Goal: Task Accomplishment & Management: Use online tool/utility

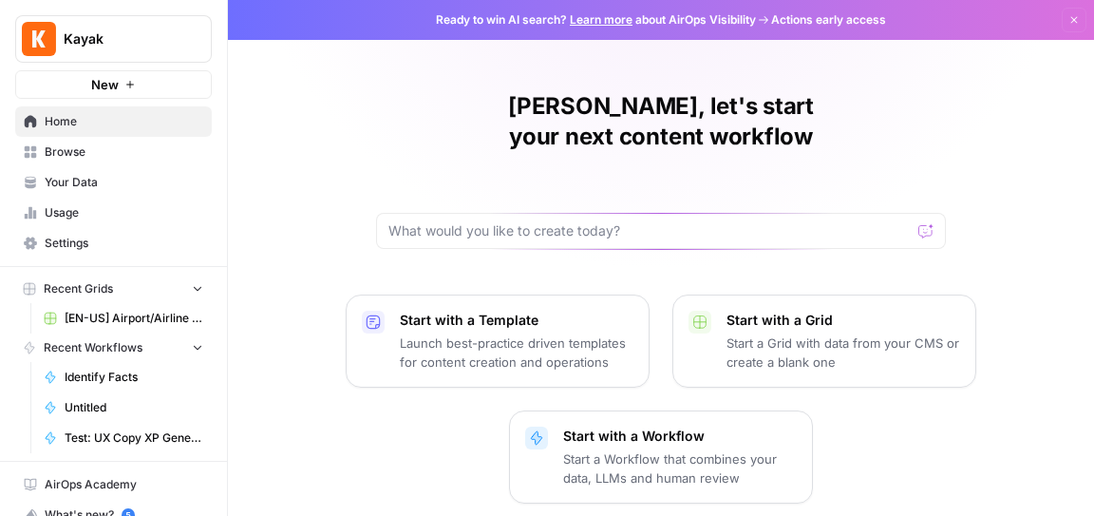
click at [135, 323] on span "[EN-US] Airport/Airline Content Refresh" at bounding box center [134, 318] width 139 height 17
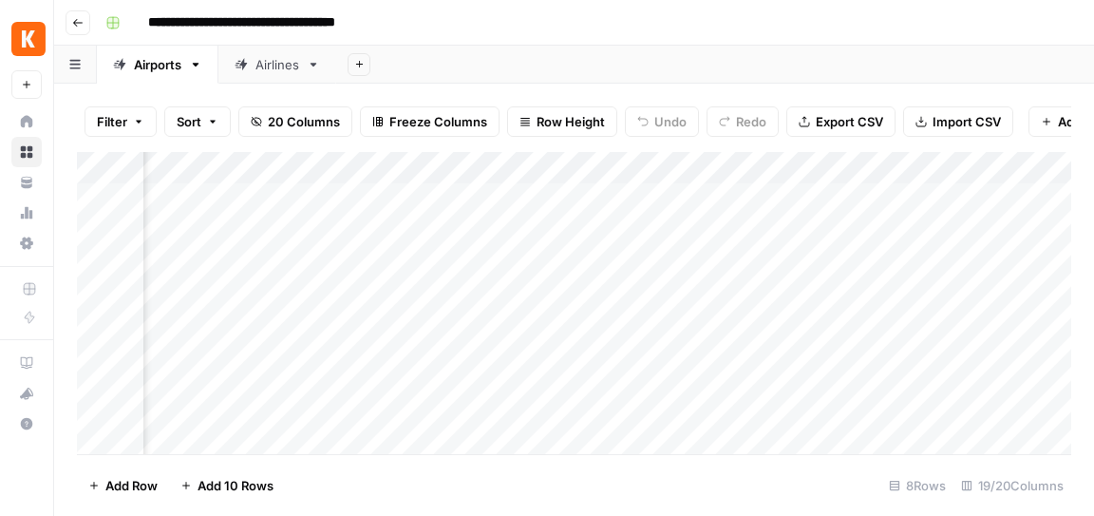
scroll to position [0, 923]
click at [809, 165] on div "Add Column" at bounding box center [574, 303] width 994 height 302
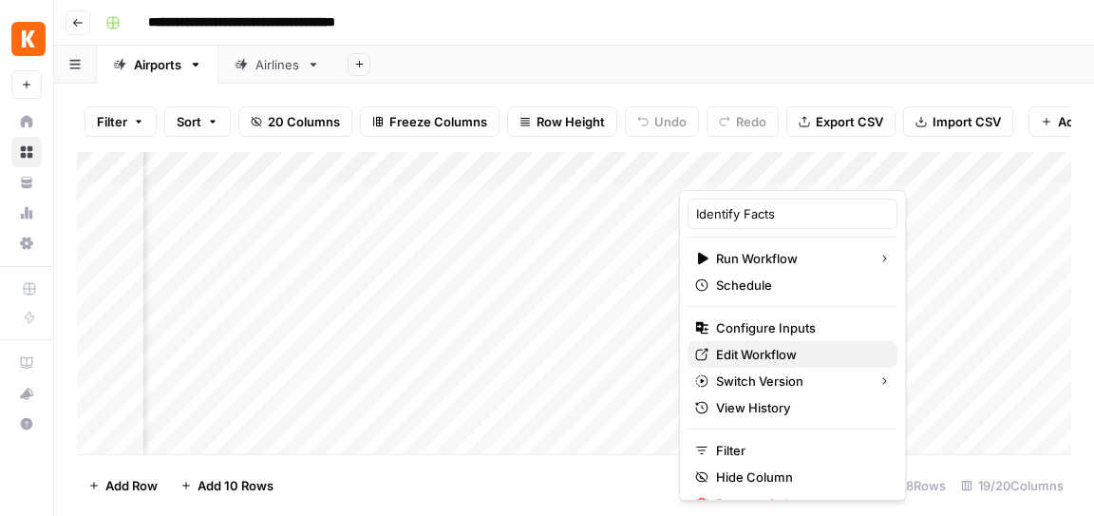
click at [790, 357] on span "Edit Workflow" at bounding box center [799, 354] width 166 height 19
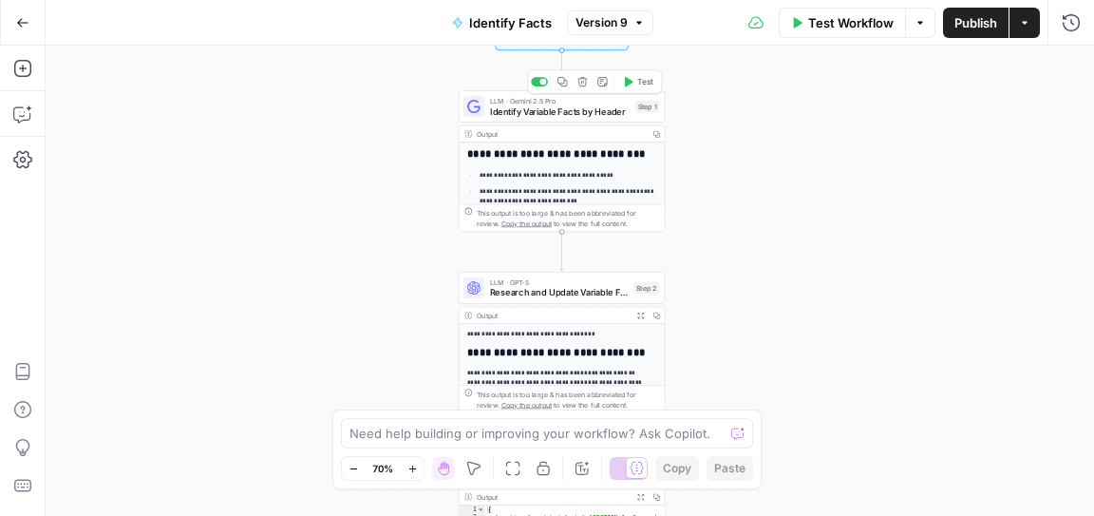
click at [556, 115] on span "Identify Variable Facts by Header" at bounding box center [560, 110] width 140 height 13
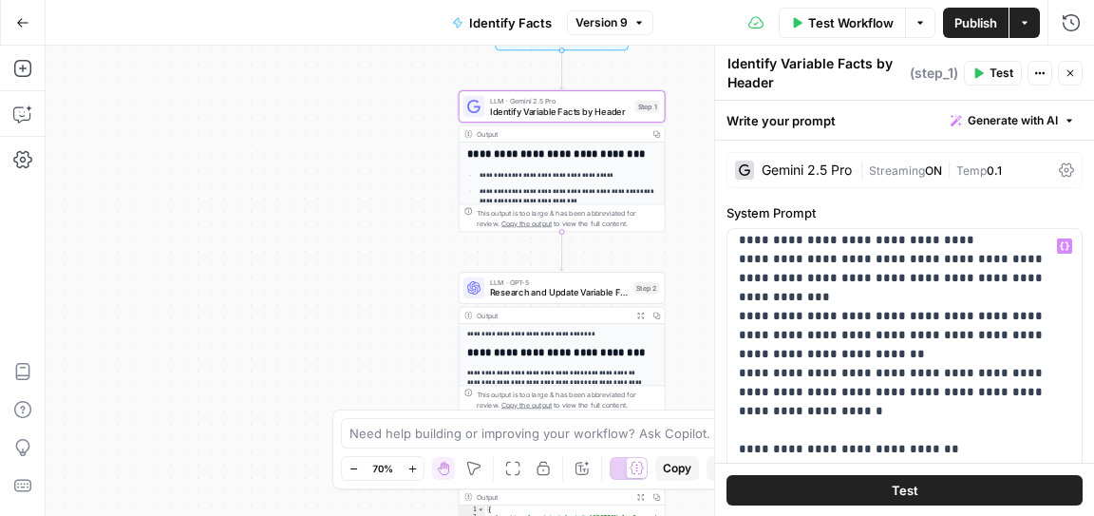
scroll to position [505, 0]
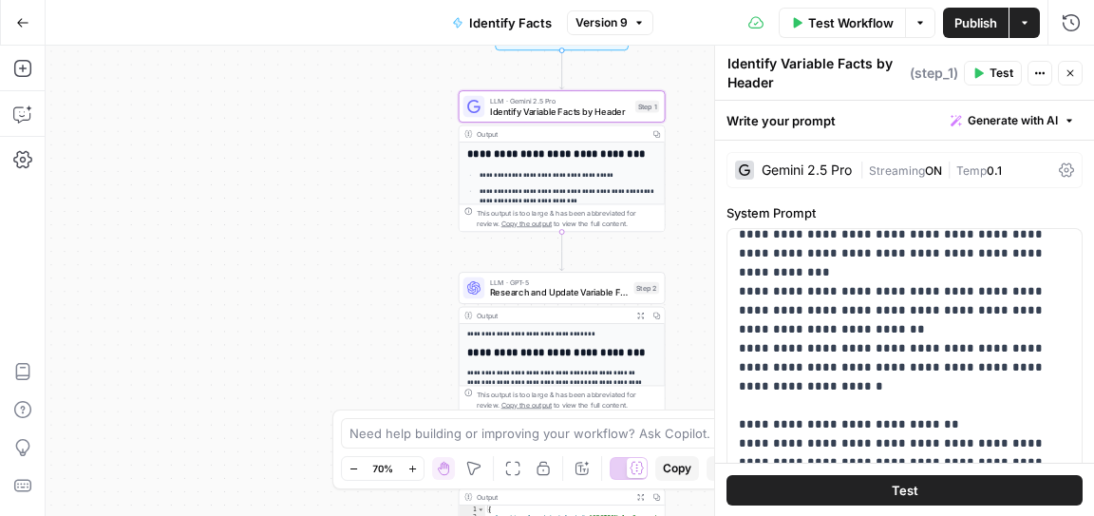
click at [543, 292] on span "Research and Update Variable Facts" at bounding box center [559, 292] width 139 height 13
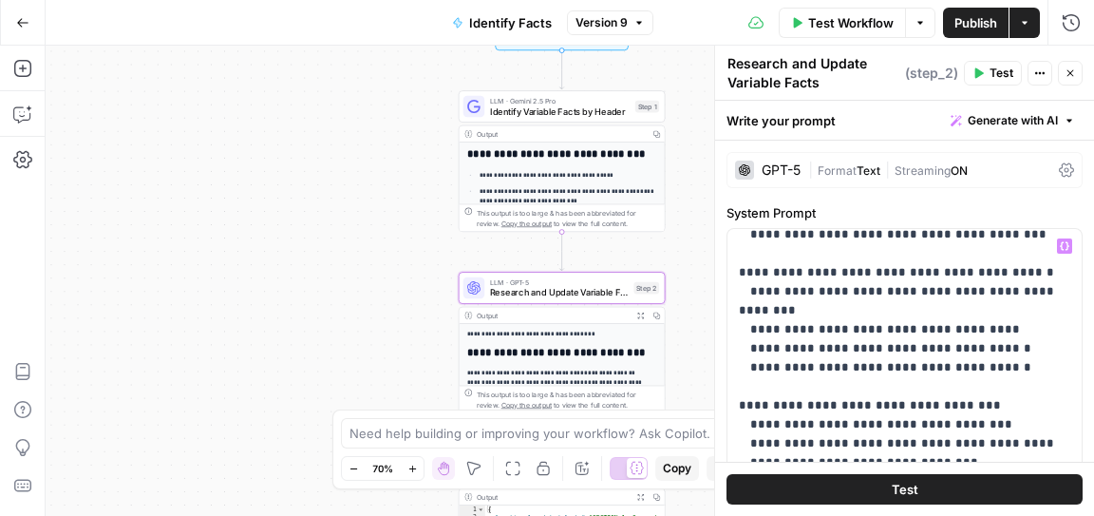
scroll to position [717, 0]
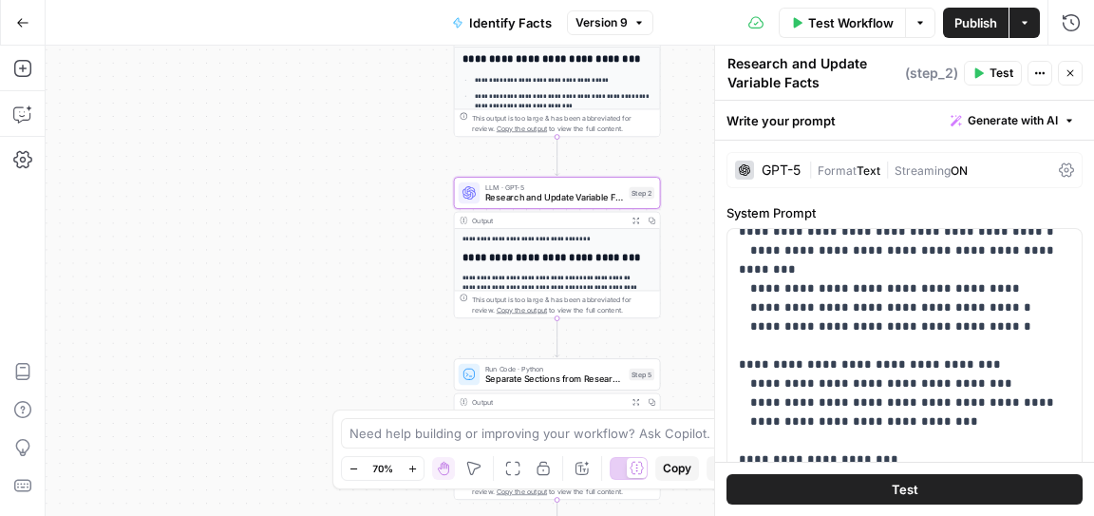
drag, startPoint x: 429, startPoint y: 349, endPoint x: 425, endPoint y: 254, distance: 95.1
click at [425, 254] on div "**********" at bounding box center [570, 281] width 1049 height 470
click at [539, 218] on div "Output" at bounding box center [548, 220] width 152 height 10
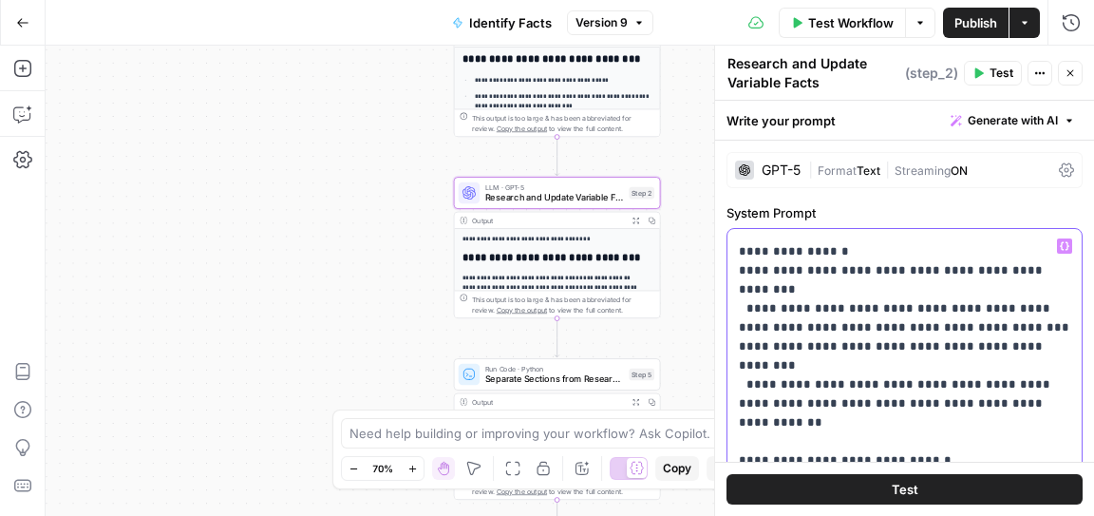
scroll to position [1495, 0]
drag, startPoint x: 956, startPoint y: 438, endPoint x: 747, endPoint y: 420, distance: 210.7
click at [747, 420] on p "**********" at bounding box center [905, 166] width 332 height 2849
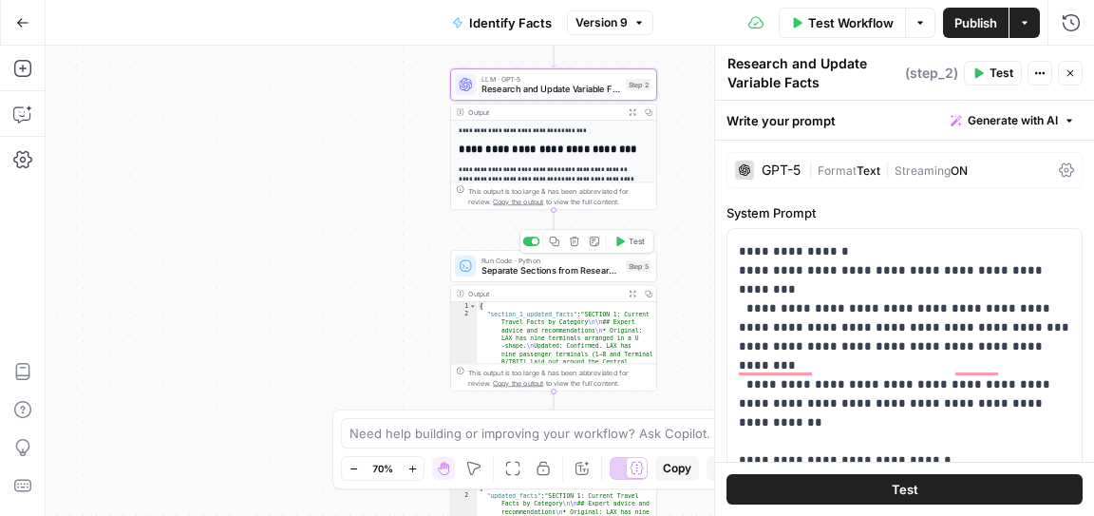
click at [546, 270] on span "Separate Sections from Research Output" at bounding box center [551, 270] width 139 height 13
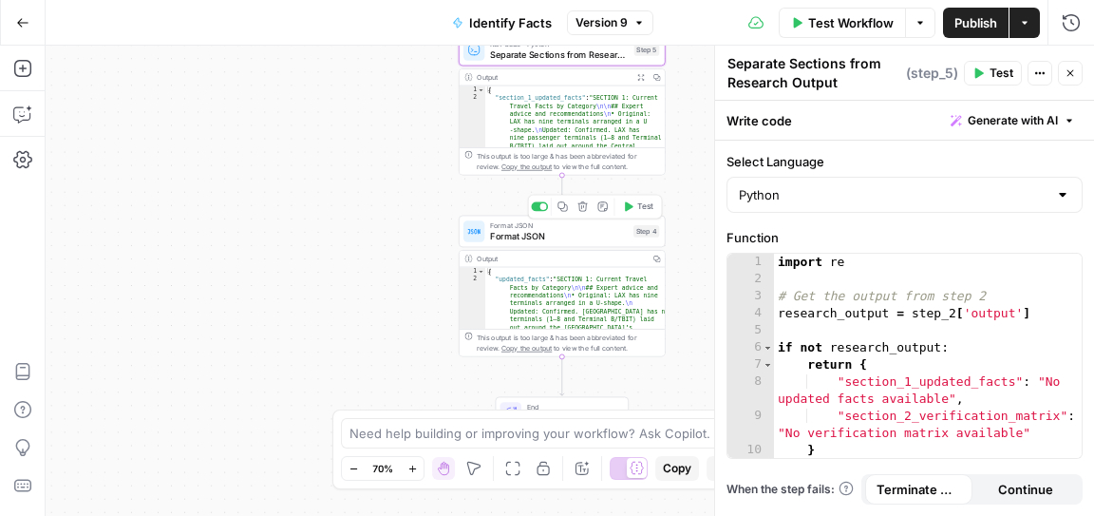
click at [547, 233] on span "Format JSON" at bounding box center [559, 235] width 138 height 13
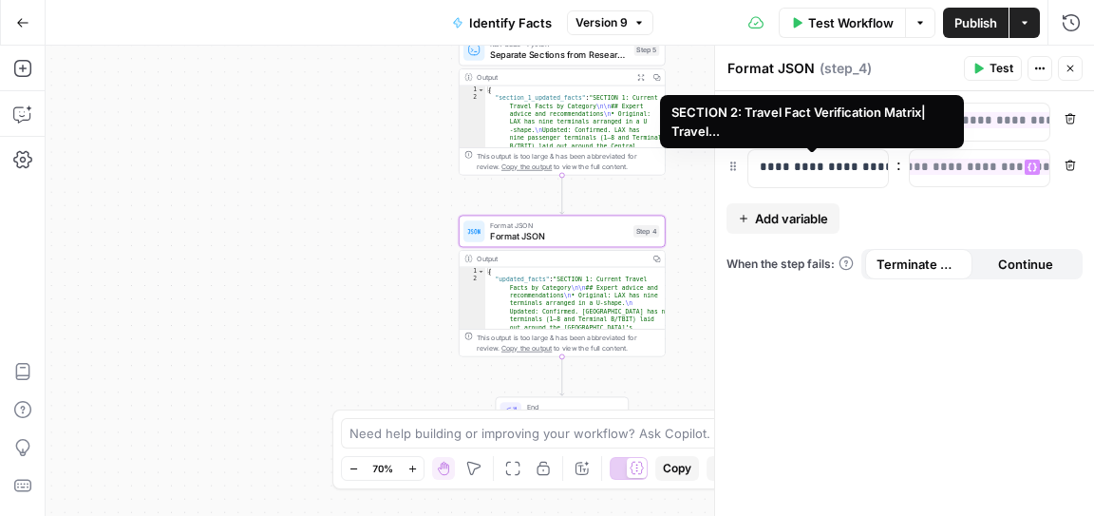
scroll to position [0, 355]
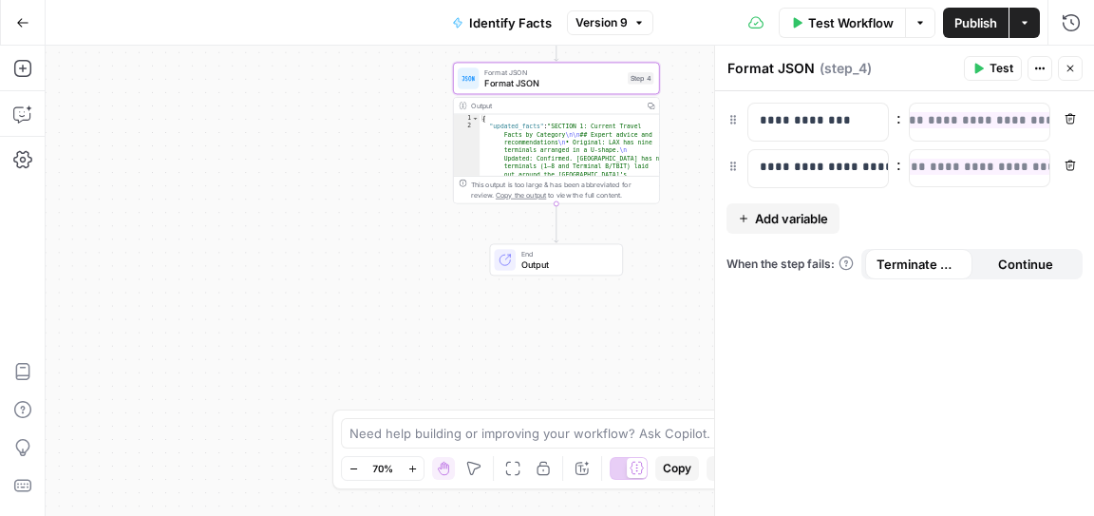
drag, startPoint x: 676, startPoint y: 319, endPoint x: 671, endPoint y: 166, distance: 153.0
click at [671, 166] on div "**********" at bounding box center [570, 281] width 1049 height 470
click at [26, 27] on icon "button" at bounding box center [22, 22] width 13 height 13
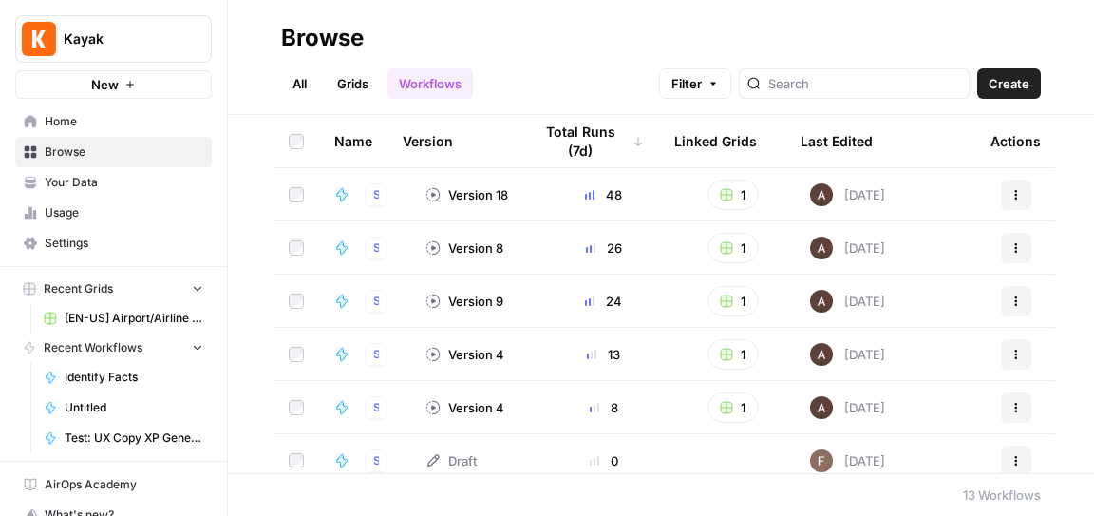
click at [120, 318] on span "[EN-US] Airport/Airline Content Refresh" at bounding box center [134, 318] width 139 height 17
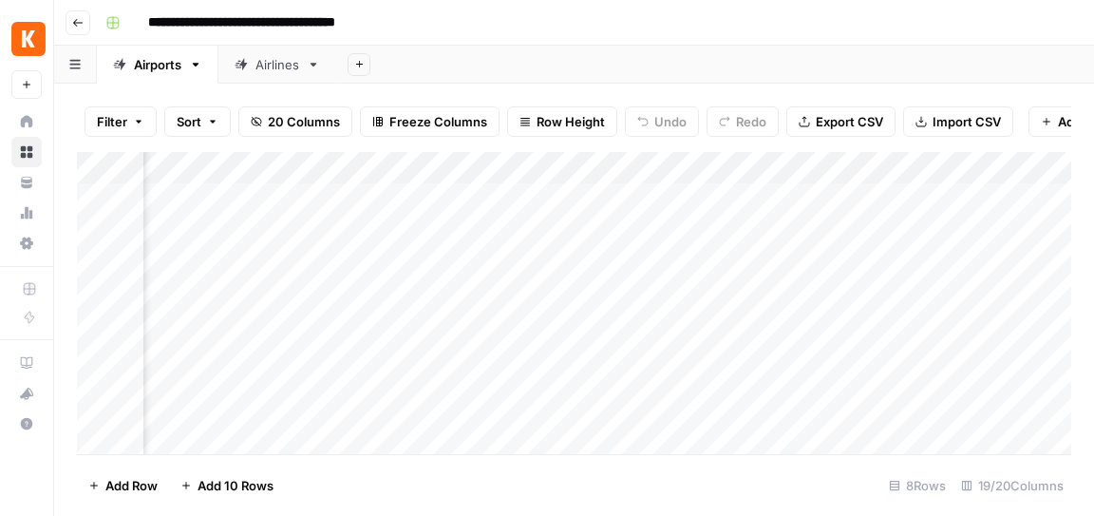
scroll to position [0, 1565]
click at [703, 172] on div "Add Column" at bounding box center [574, 303] width 994 height 302
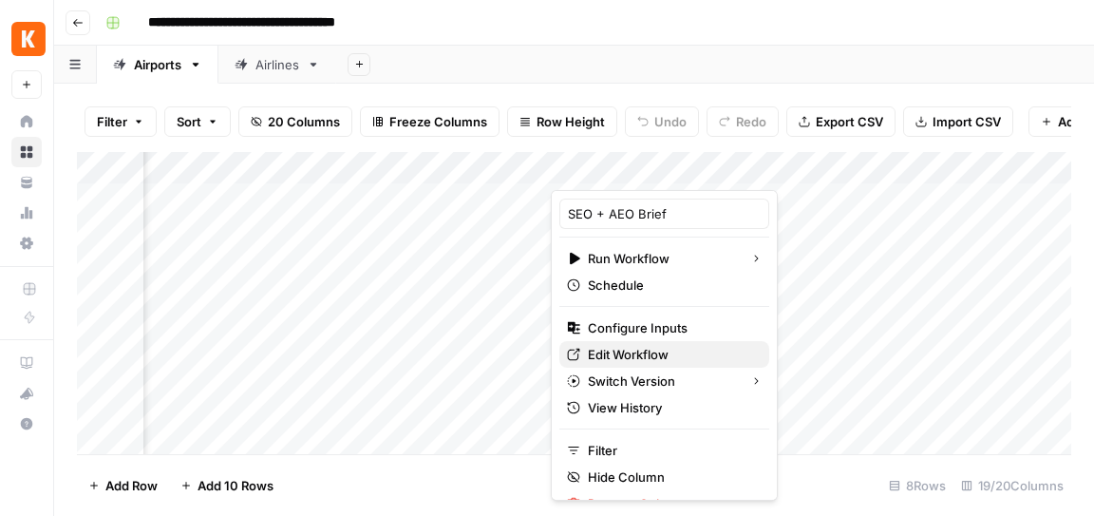
click at [621, 348] on span "Edit Workflow" at bounding box center [671, 354] width 166 height 19
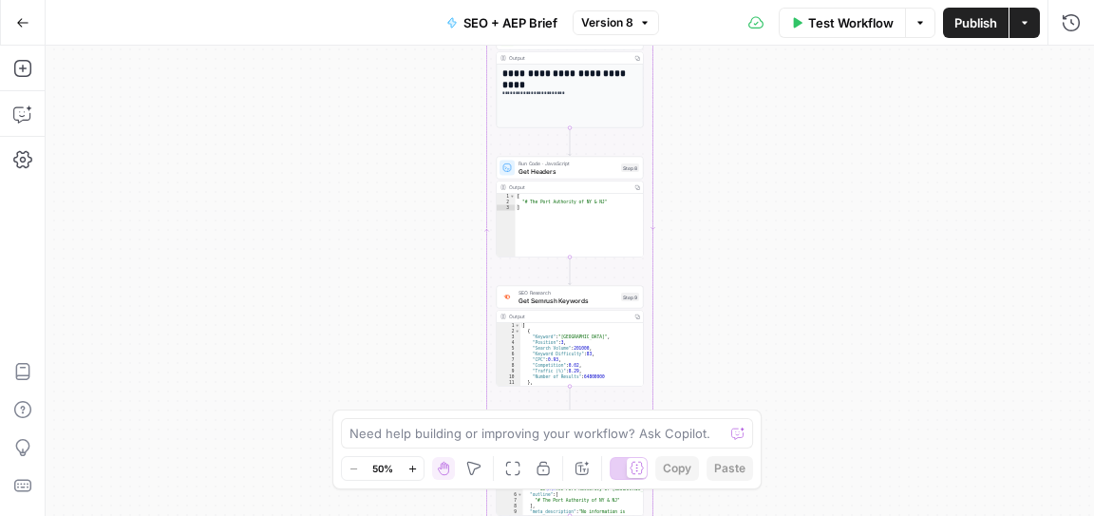
drag, startPoint x: 703, startPoint y: 197, endPoint x: 719, endPoint y: 390, distance: 194.4
click at [719, 390] on div "Workflow Set Inputs Inputs Power Agent Identify target keywords - Fork Step 148…" at bounding box center [570, 281] width 1049 height 470
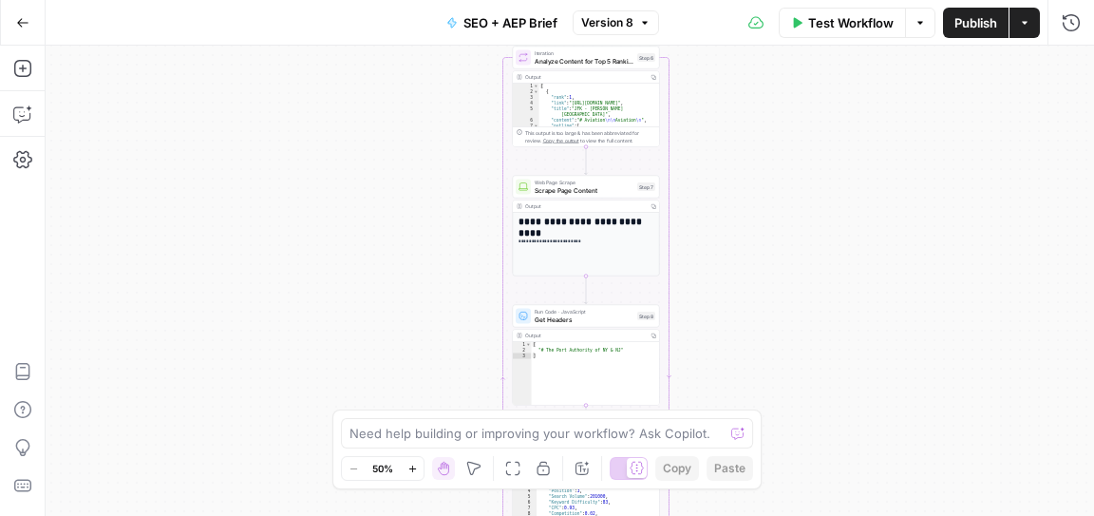
drag, startPoint x: 712, startPoint y: 220, endPoint x: 710, endPoint y: 363, distance: 142.5
click at [710, 363] on div "Workflow Set Inputs Inputs Power Agent Identify target keywords - Fork Step 148…" at bounding box center [570, 281] width 1049 height 470
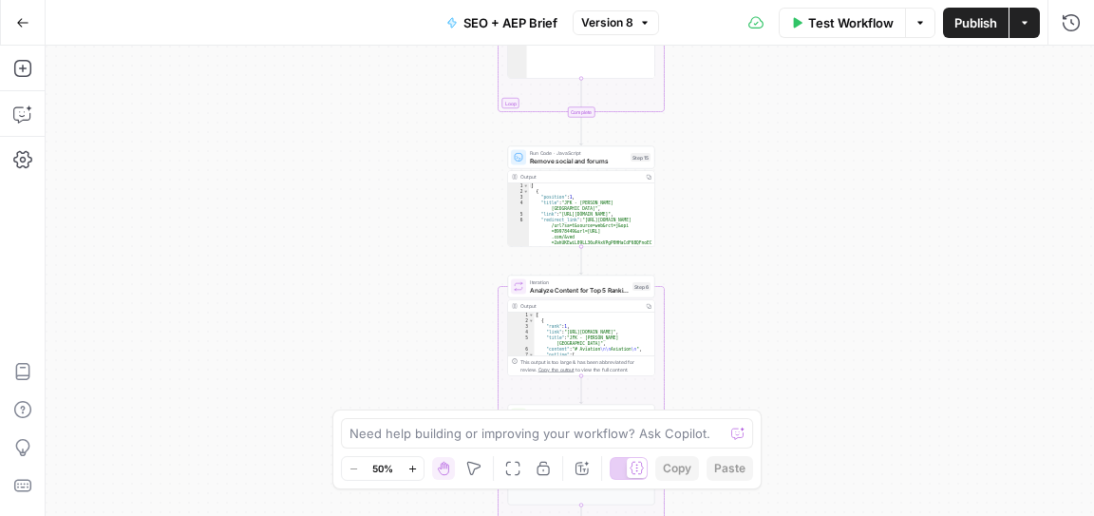
drag, startPoint x: 723, startPoint y: 220, endPoint x: 719, endPoint y: 378, distance: 157.7
click at [719, 377] on div "Workflow Set Inputs Inputs Power Agent Identify target keywords - Fork Step 148…" at bounding box center [570, 281] width 1049 height 470
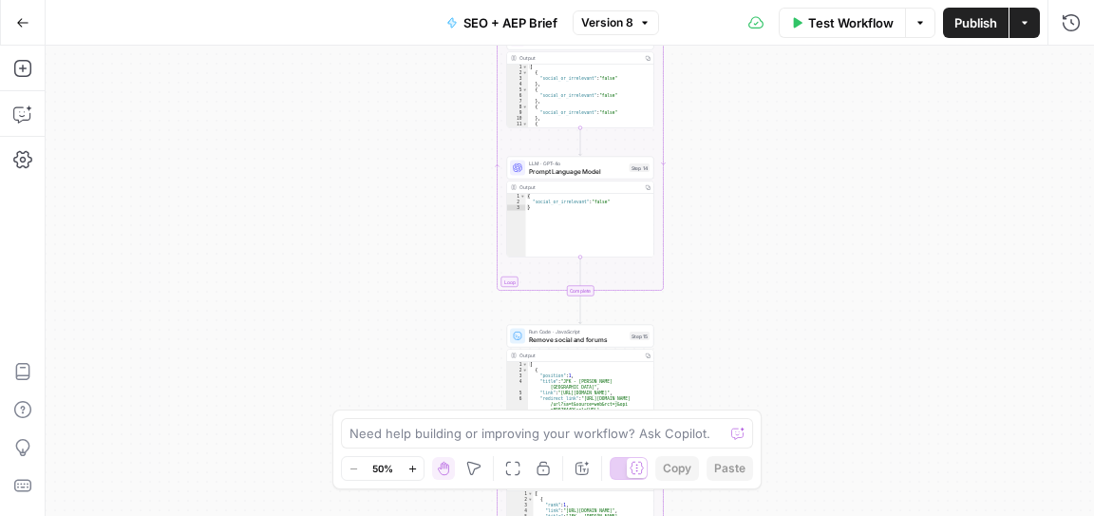
drag, startPoint x: 736, startPoint y: 225, endPoint x: 735, endPoint y: 342, distance: 116.8
click at [735, 342] on div "Workflow Set Inputs Inputs Power Agent Identify target keywords - Fork Step 148…" at bounding box center [570, 281] width 1049 height 470
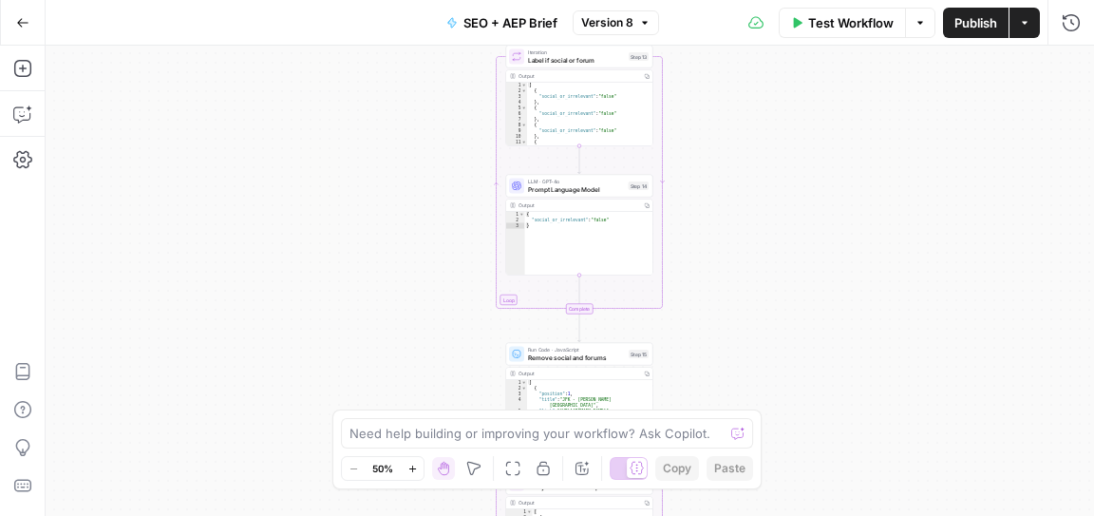
drag, startPoint x: 738, startPoint y: 188, endPoint x: 737, endPoint y: 407, distance: 218.5
click at [738, 407] on div "Workflow Set Inputs Inputs Power Agent Identify target keywords - Fork Step 148…" at bounding box center [570, 281] width 1049 height 470
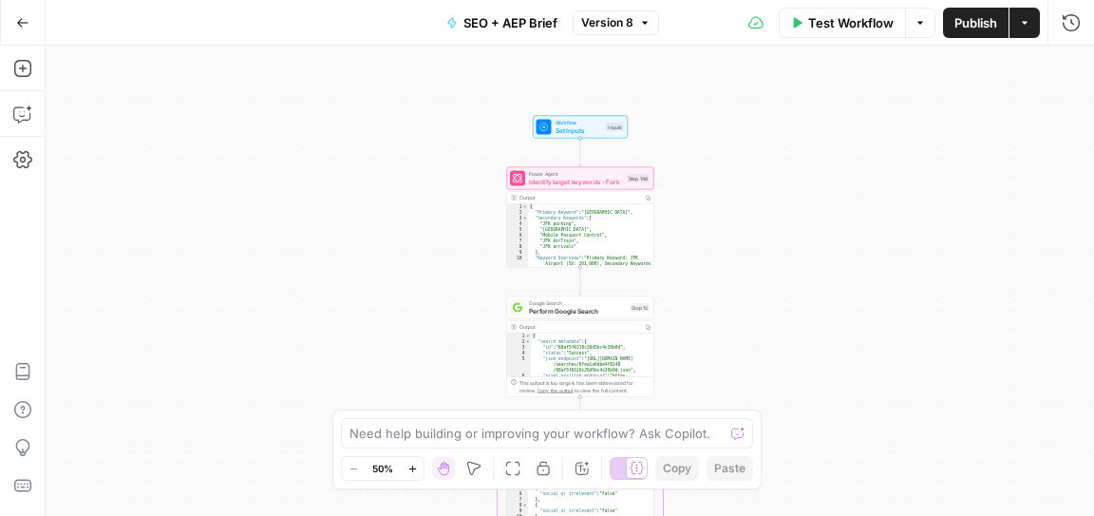
drag, startPoint x: 740, startPoint y: 203, endPoint x: 741, endPoint y: 381, distance: 177.6
click at [741, 381] on div "Workflow Set Inputs Inputs Power Agent Identify target keywords - Fork Step 148…" at bounding box center [570, 281] width 1049 height 470
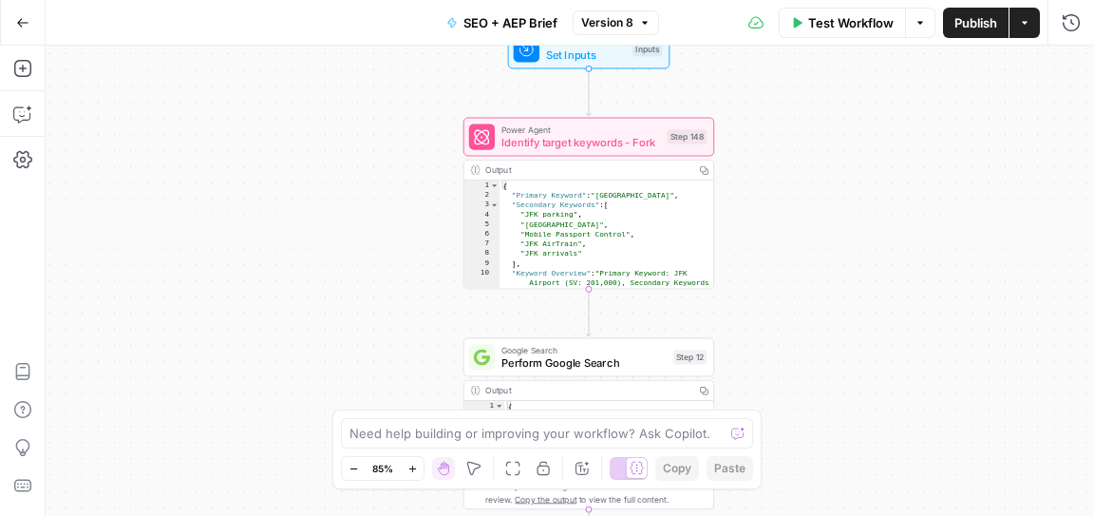
drag, startPoint x: 696, startPoint y: 242, endPoint x: 786, endPoint y: 241, distance: 90.2
click at [786, 241] on div "Workflow Set Inputs Inputs Power Agent Identify target keywords - Fork Step 148…" at bounding box center [570, 281] width 1049 height 470
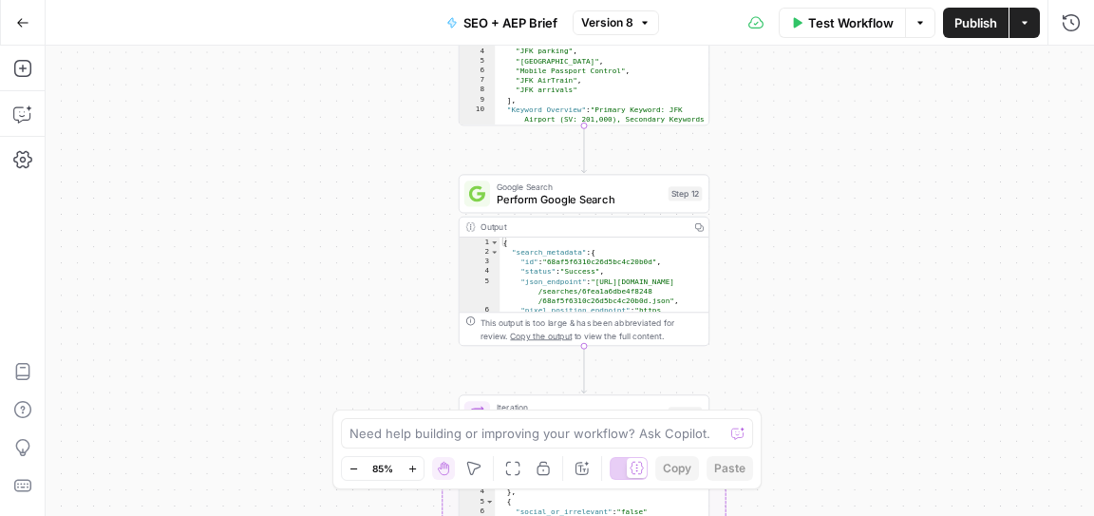
drag, startPoint x: 774, startPoint y: 305, endPoint x: 769, endPoint y: 127, distance: 177.7
click at [769, 127] on div "Workflow Set Inputs Inputs Power Agent Identify target keywords - Fork Step 148…" at bounding box center [570, 281] width 1049 height 470
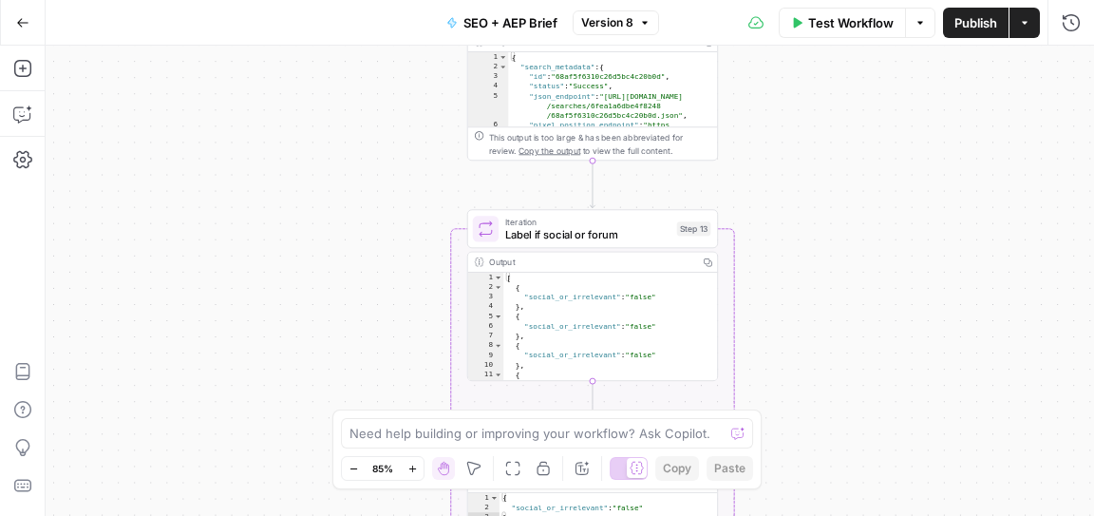
drag, startPoint x: 774, startPoint y: 299, endPoint x: 786, endPoint y: 110, distance: 189.4
click at [786, 110] on div "Workflow Set Inputs Inputs Power Agent Identify target keywords - Fork Step 148…" at bounding box center [570, 281] width 1049 height 470
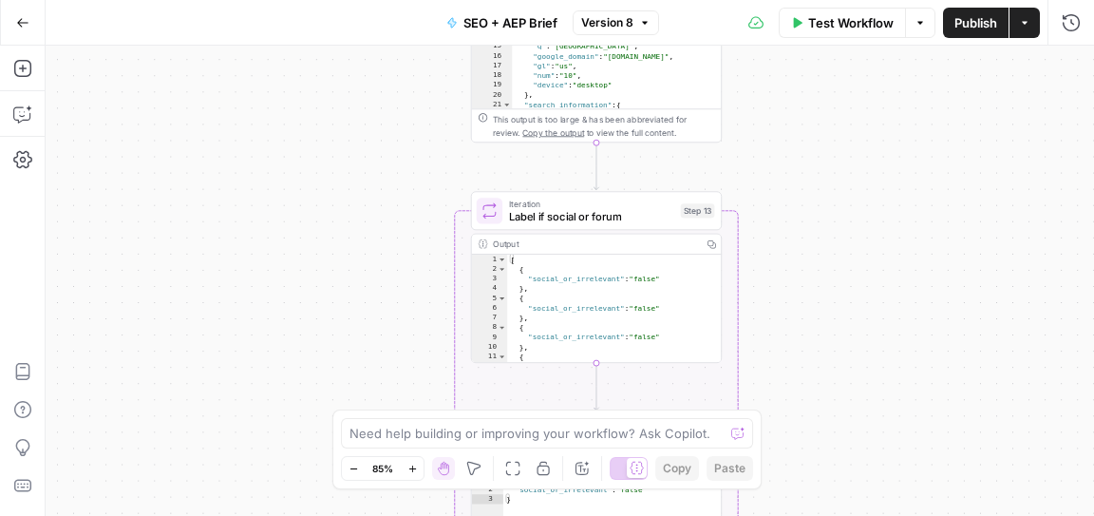
scroll to position [312, 0]
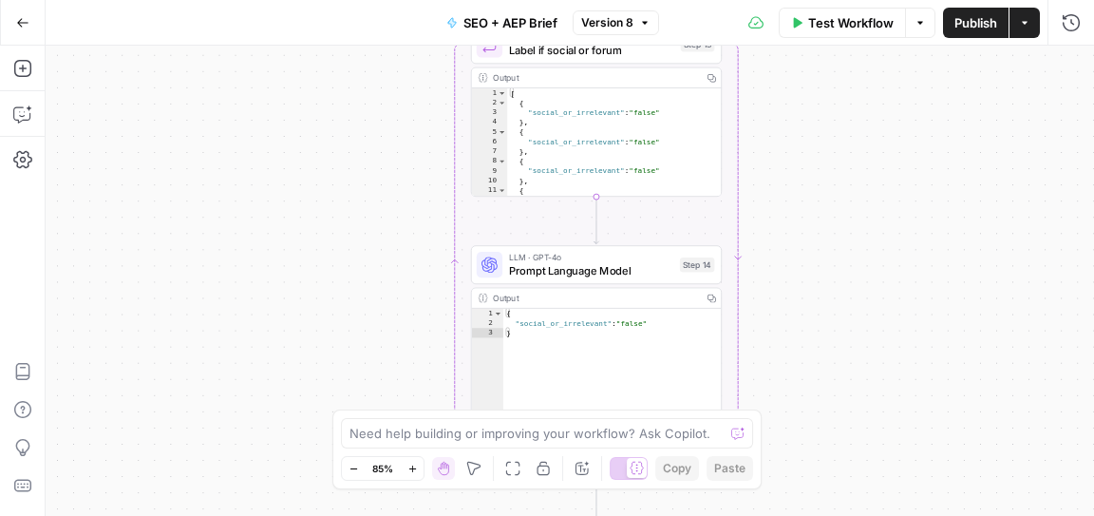
drag, startPoint x: 780, startPoint y: 292, endPoint x: 780, endPoint y: 108, distance: 183.3
click at [780, 108] on div "Workflow Set Inputs Inputs Power Agent Identify target keywords - Fork Step 148…" at bounding box center [570, 281] width 1049 height 470
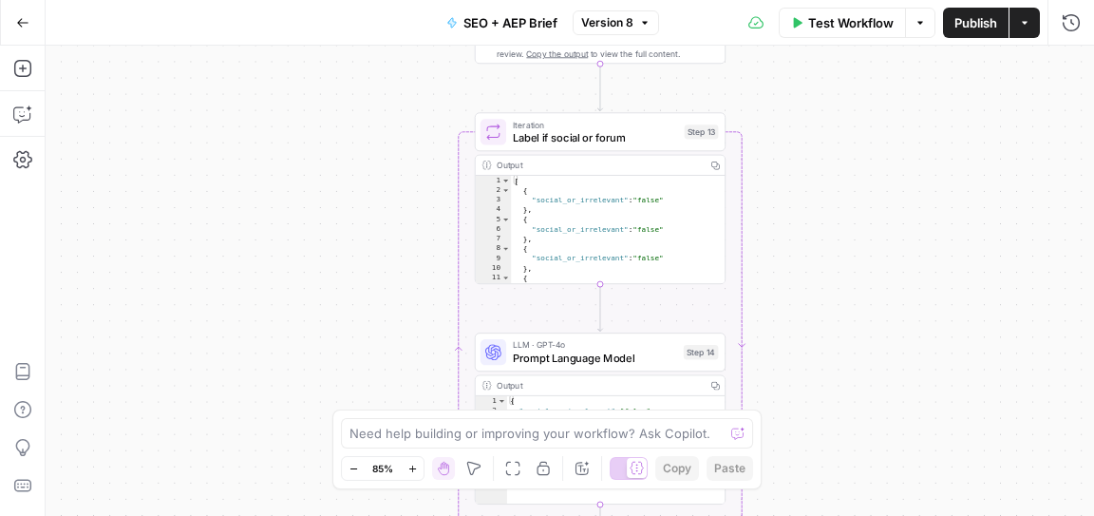
drag, startPoint x: 780, startPoint y: 108, endPoint x: 784, endPoint y: 213, distance: 104.5
click at [784, 213] on div "Workflow Set Inputs Inputs Power Agent Identify target keywords - Fork Step 148…" at bounding box center [570, 281] width 1049 height 470
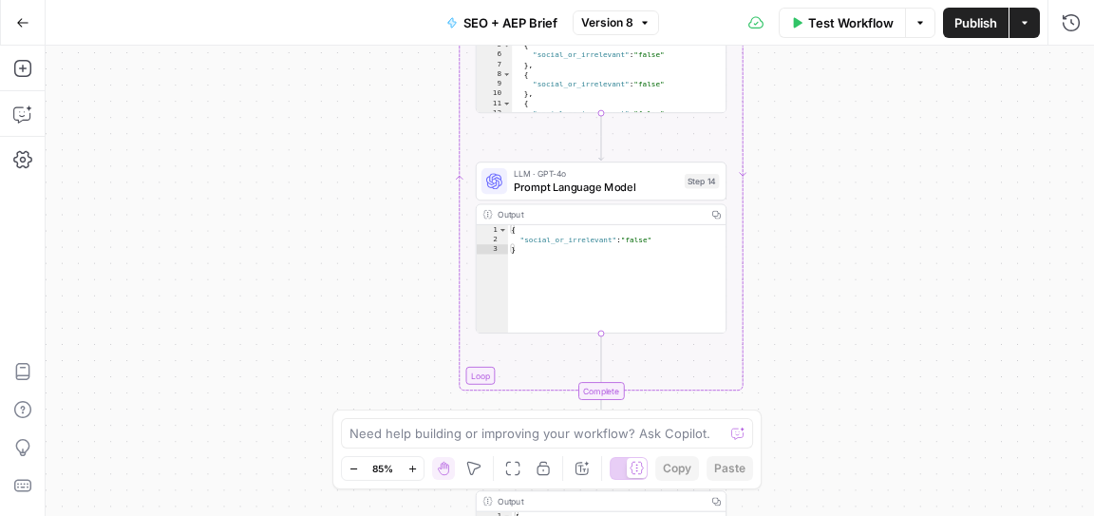
drag, startPoint x: 792, startPoint y: 301, endPoint x: 793, endPoint y: 130, distance: 171.0
click at [793, 130] on div "Workflow Set Inputs Inputs Power Agent Identify target keywords - Fork Step 148…" at bounding box center [570, 281] width 1049 height 470
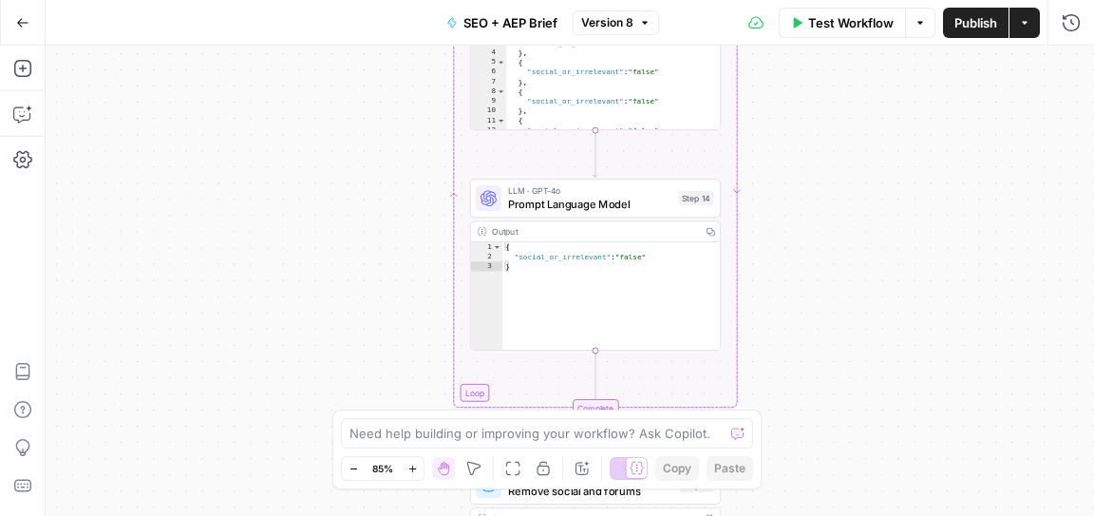
click at [835, 165] on div "Workflow Set Inputs Inputs Power Agent Identify target keywords - Fork Step 148…" at bounding box center [570, 281] width 1049 height 470
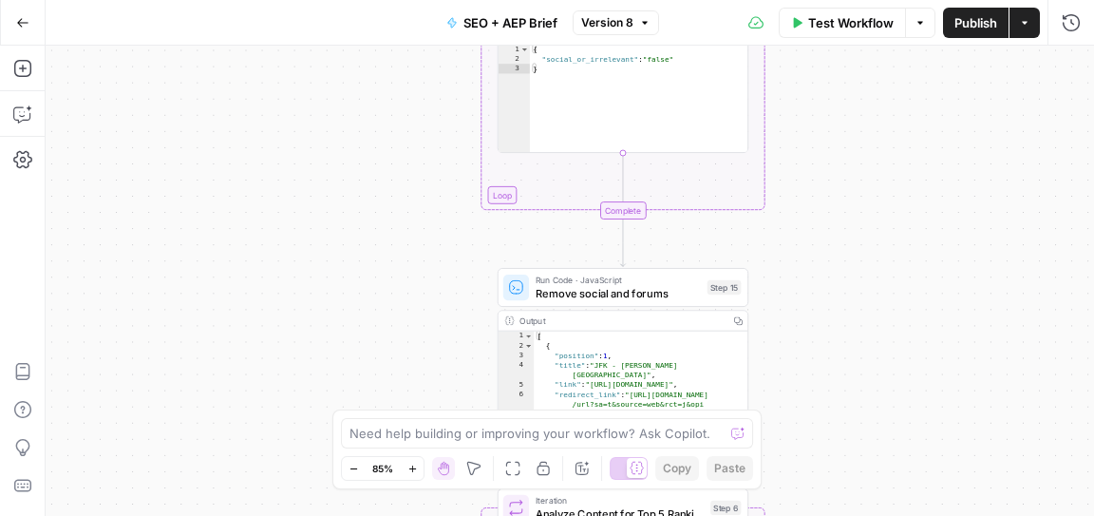
drag, startPoint x: 822, startPoint y: 286, endPoint x: 849, endPoint y: 104, distance: 184.4
click at [849, 104] on div "Workflow Set Inputs Inputs Power Agent Identify target keywords - Fork Step 148…" at bounding box center [570, 281] width 1049 height 470
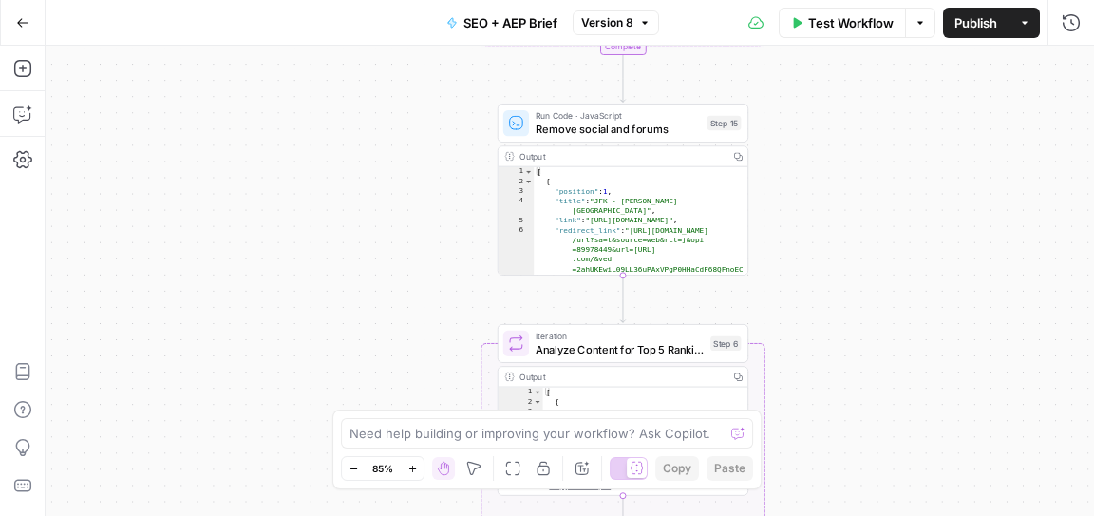
drag, startPoint x: 836, startPoint y: 274, endPoint x: 836, endPoint y: 105, distance: 168.1
click at [836, 105] on div "Workflow Set Inputs Inputs Power Agent Identify target keywords - Fork Step 148…" at bounding box center [570, 281] width 1049 height 470
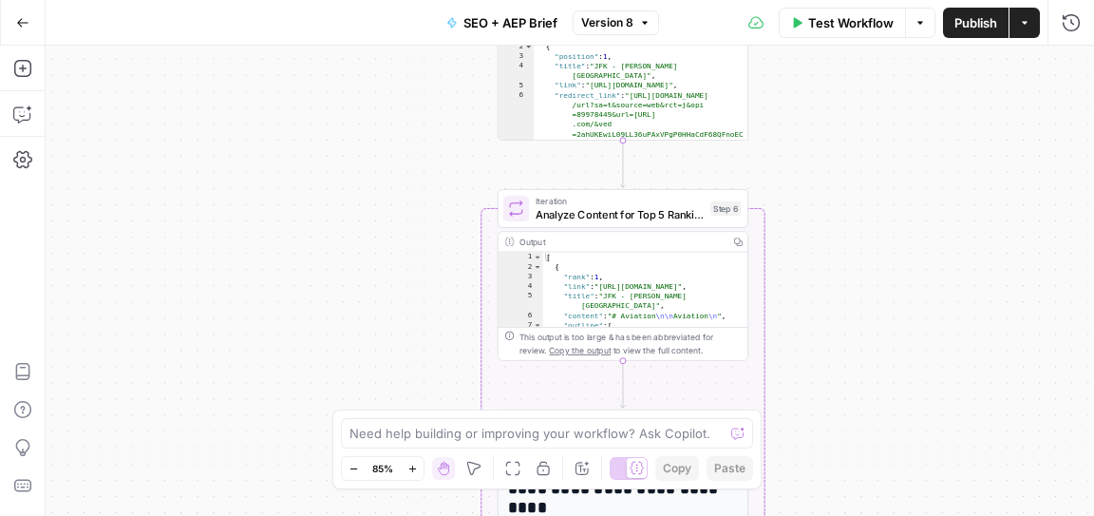
drag, startPoint x: 790, startPoint y: 297, endPoint x: 790, endPoint y: 122, distance: 175.7
click at [790, 122] on div "Workflow Set Inputs Inputs Power Agent Identify target keywords - Fork Step 148…" at bounding box center [570, 281] width 1049 height 470
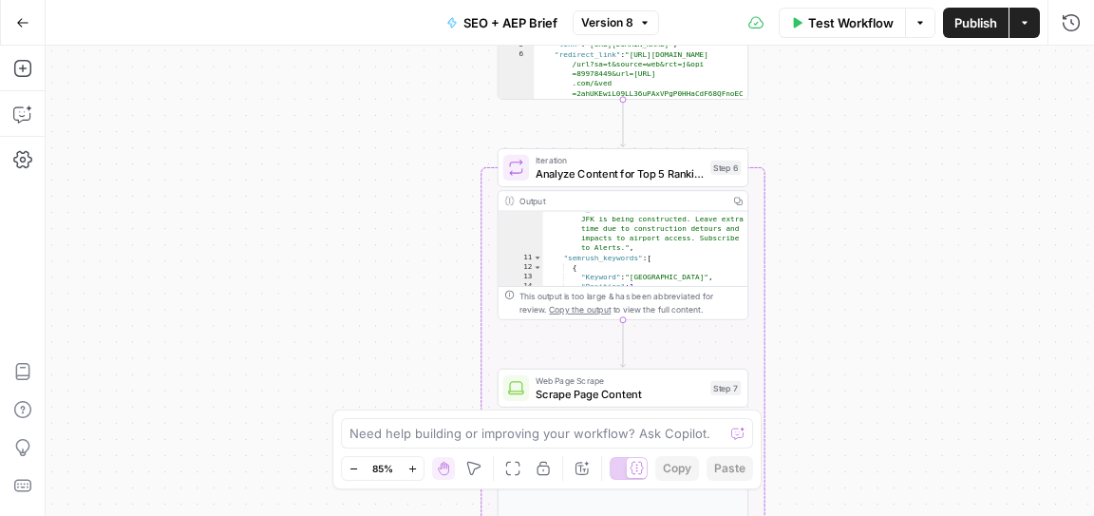
scroll to position [123, 0]
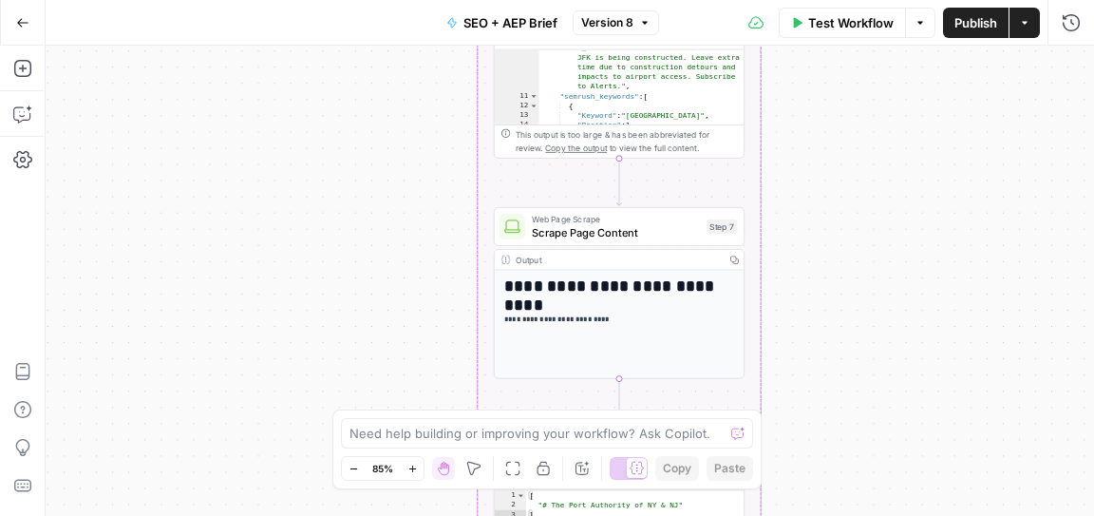
drag, startPoint x: 788, startPoint y: 333, endPoint x: 782, endPoint y: 156, distance: 177.7
click at [782, 156] on div "Workflow Set Inputs Inputs Power Agent Identify target keywords - Fork Step 148…" at bounding box center [570, 281] width 1049 height 470
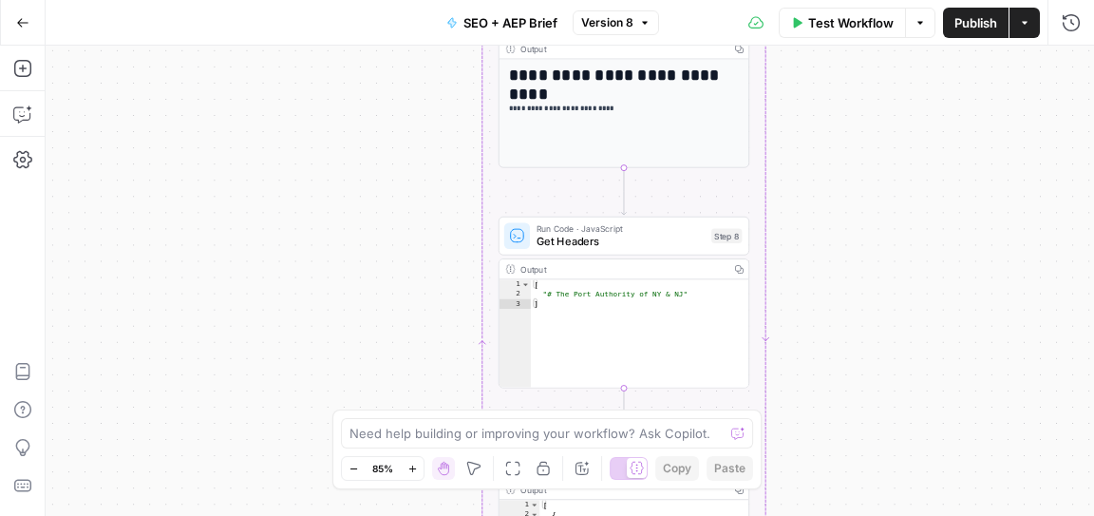
drag, startPoint x: 793, startPoint y: 352, endPoint x: 801, endPoint y: 158, distance: 194.9
click at [801, 158] on div "Workflow Set Inputs Inputs Power Agent Identify target keywords - Fork Step 148…" at bounding box center [570, 281] width 1049 height 470
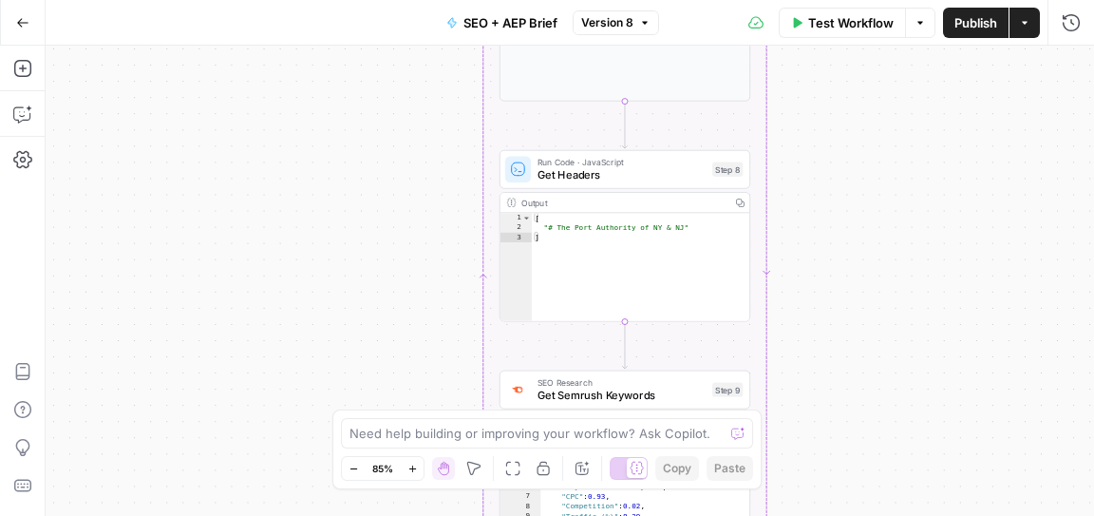
drag, startPoint x: 797, startPoint y: 351, endPoint x: 798, endPoint y: 285, distance: 66.5
click at [798, 285] on div "Workflow Set Inputs Inputs Power Agent Identify target keywords - Fork Step 148…" at bounding box center [570, 281] width 1049 height 470
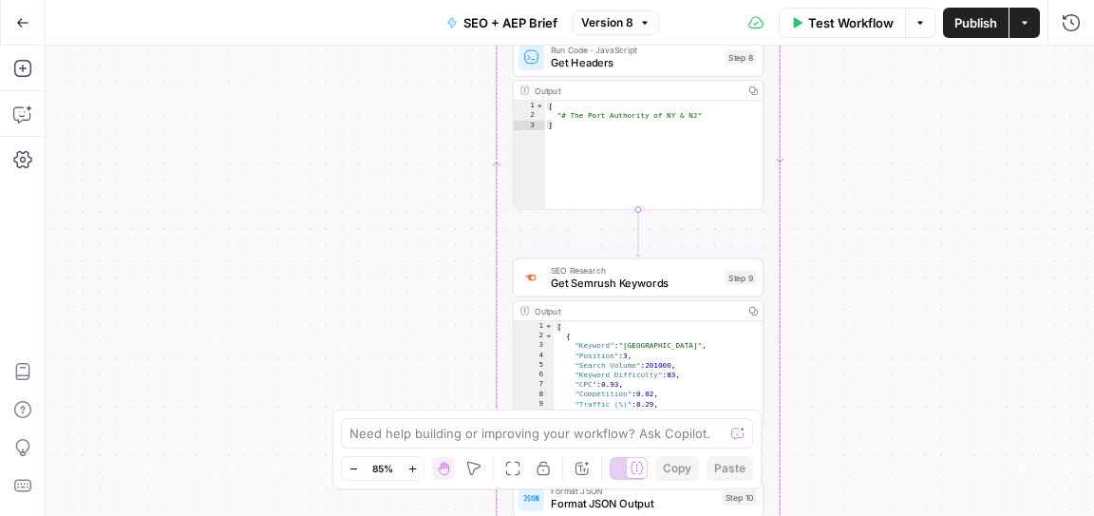
drag, startPoint x: 800, startPoint y: 229, endPoint x: 812, endPoint y: 103, distance: 126.9
click at [812, 103] on div "Workflow Set Inputs Inputs Power Agent Identify target keywords - Fork Step 148…" at bounding box center [570, 281] width 1049 height 470
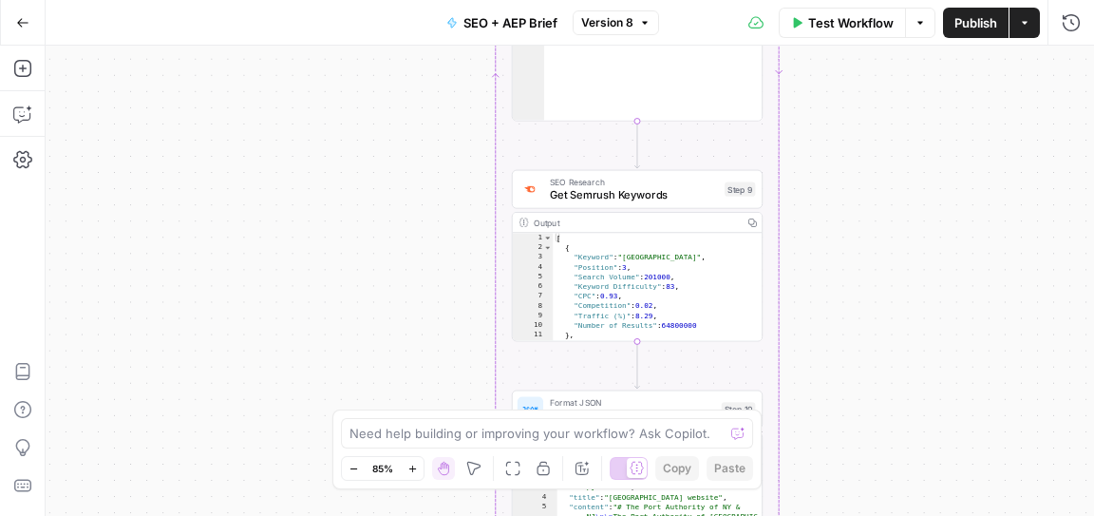
drag, startPoint x: 820, startPoint y: 262, endPoint x: 820, endPoint y: 153, distance: 109.2
click at [820, 153] on div "Workflow Set Inputs Inputs Power Agent Identify target keywords - Fork Step 148…" at bounding box center [570, 281] width 1049 height 470
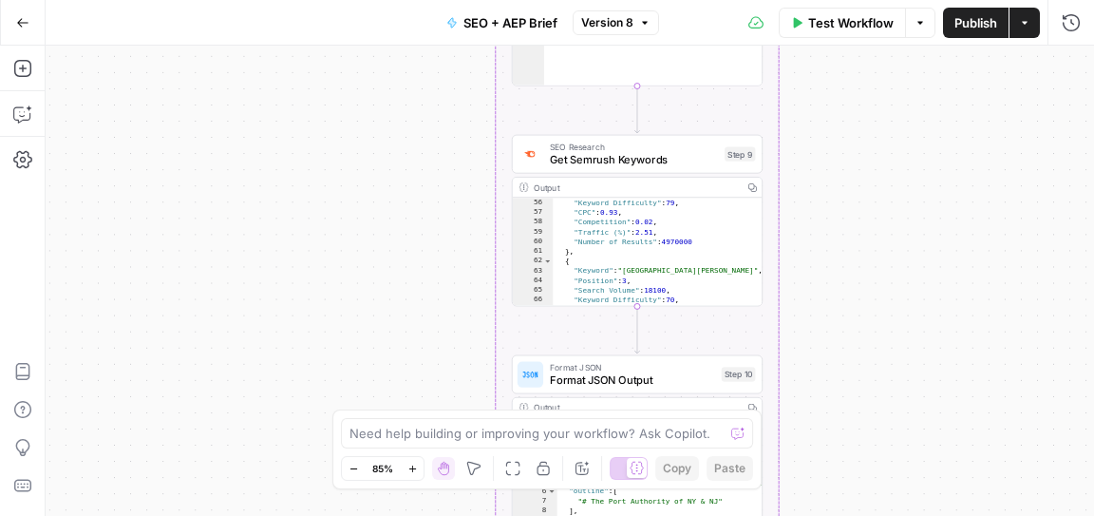
scroll to position [638, 0]
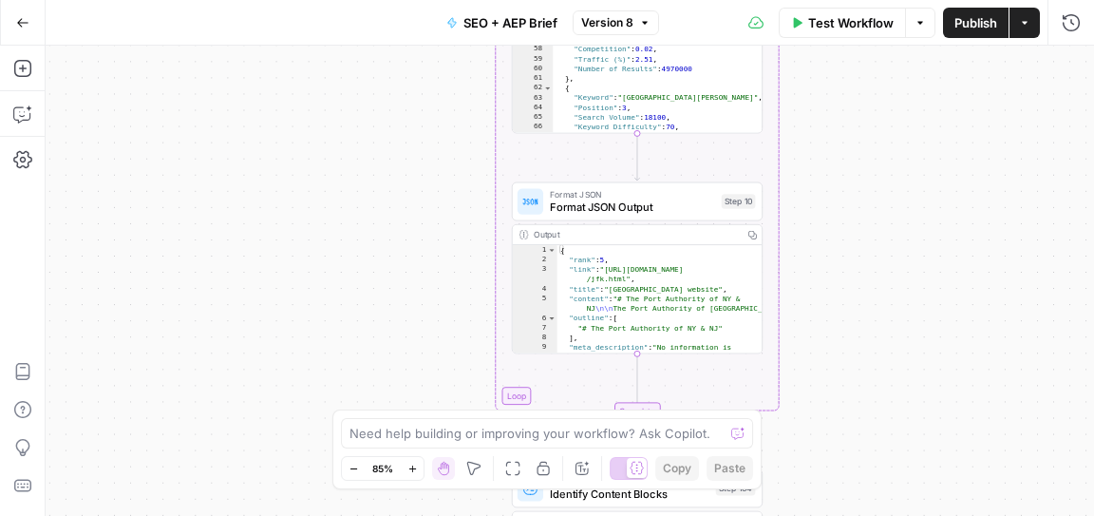
drag, startPoint x: 814, startPoint y: 356, endPoint x: 814, endPoint y: 184, distance: 171.9
click at [814, 184] on div "Workflow Set Inputs Inputs Power Agent Identify target keywords - Fork Step 148…" at bounding box center [570, 281] width 1049 height 470
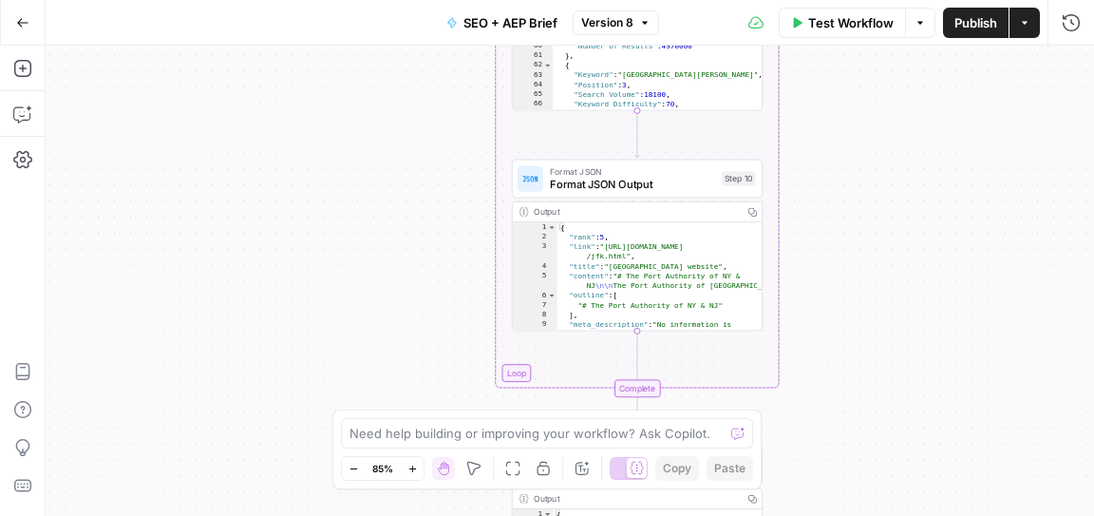
drag, startPoint x: 824, startPoint y: 322, endPoint x: 824, endPoint y: 290, distance: 32.3
click at [824, 290] on div "Workflow Set Inputs Inputs Power Agent Identify target keywords - Fork Step 148…" at bounding box center [570, 281] width 1049 height 470
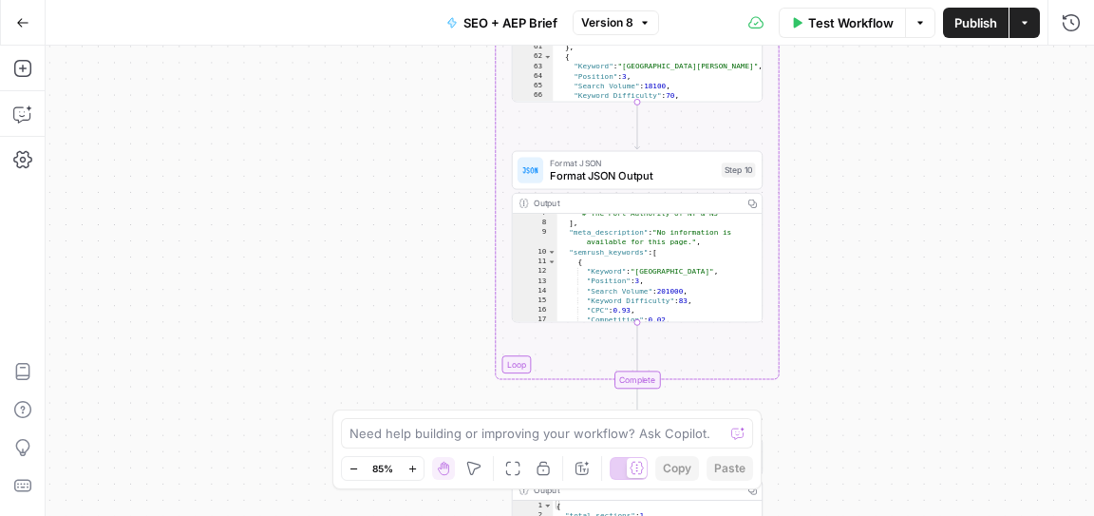
scroll to position [66, 0]
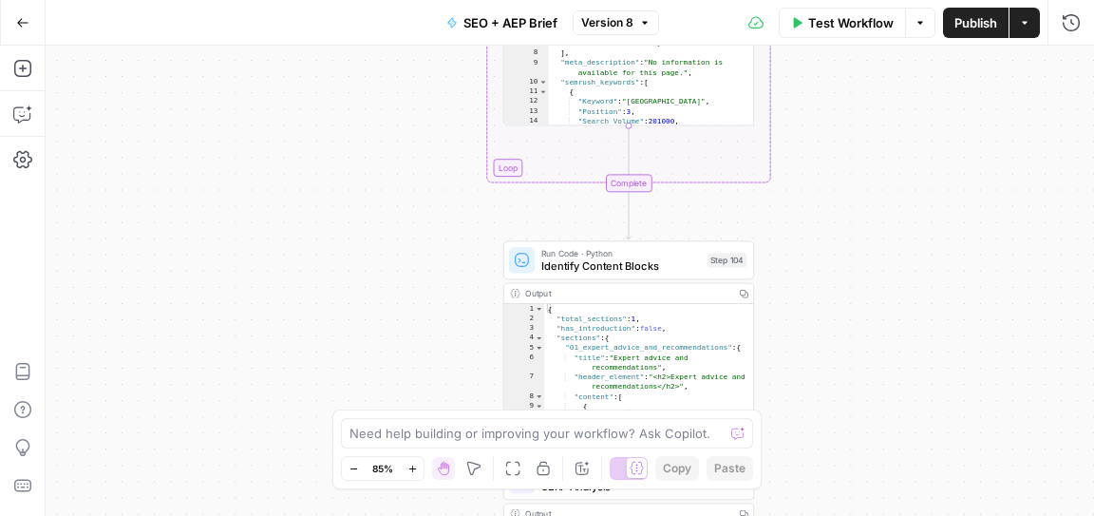
drag, startPoint x: 851, startPoint y: 322, endPoint x: 842, endPoint y: 100, distance: 222.4
click at [842, 100] on div "Workflow Set Inputs Inputs Power Agent Identify target keywords - Fork Step 148…" at bounding box center [570, 281] width 1049 height 470
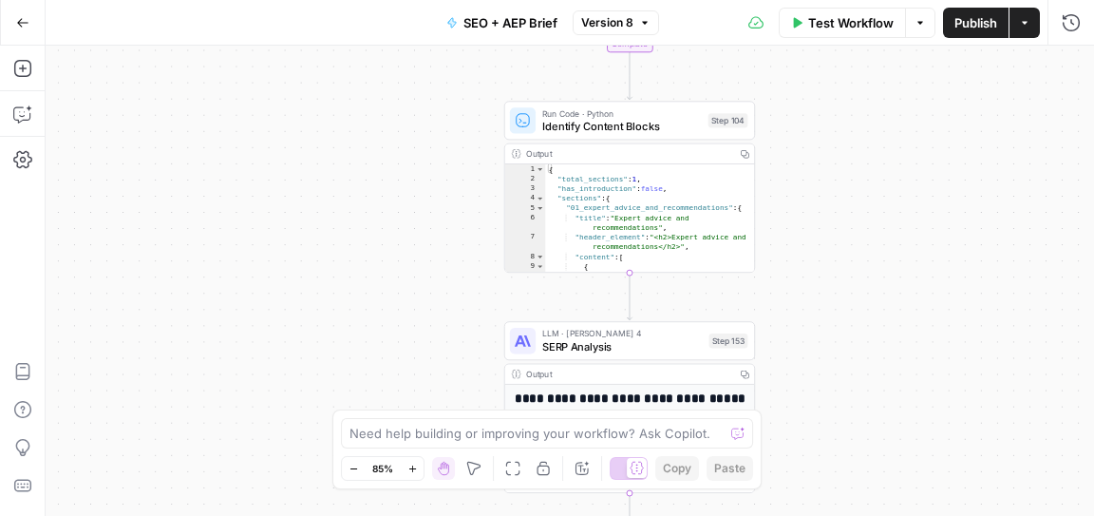
drag, startPoint x: 821, startPoint y: 296, endPoint x: 822, endPoint y: 182, distance: 114.0
click at [822, 182] on div "Workflow Set Inputs Inputs Power Agent Identify target keywords - Fork Step 148…" at bounding box center [570, 281] width 1049 height 470
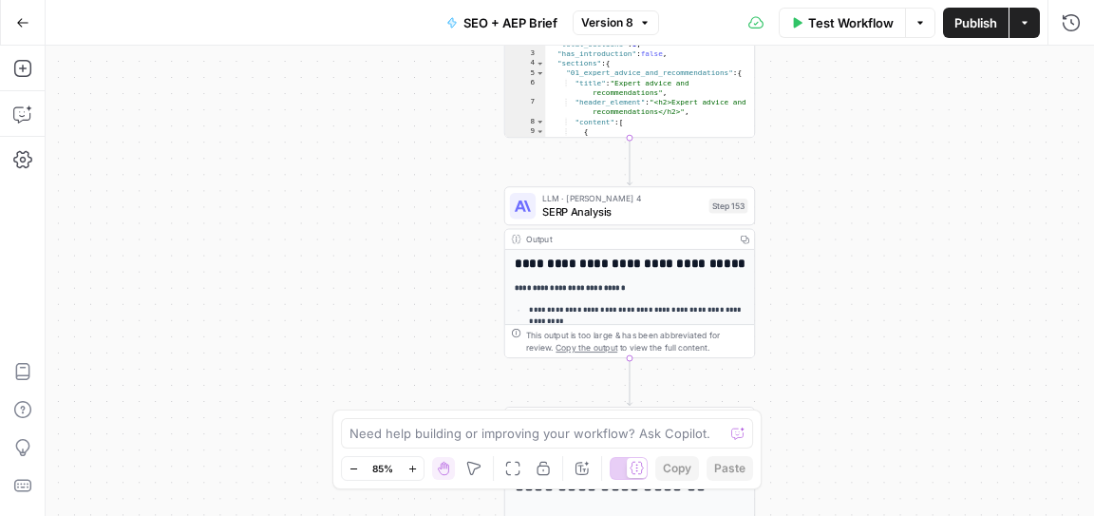
drag, startPoint x: 834, startPoint y: 317, endPoint x: 834, endPoint y: 181, distance: 135.8
click at [834, 181] on div "Workflow Set Inputs Inputs Power Agent Identify target keywords - Fork Step 148…" at bounding box center [570, 281] width 1049 height 470
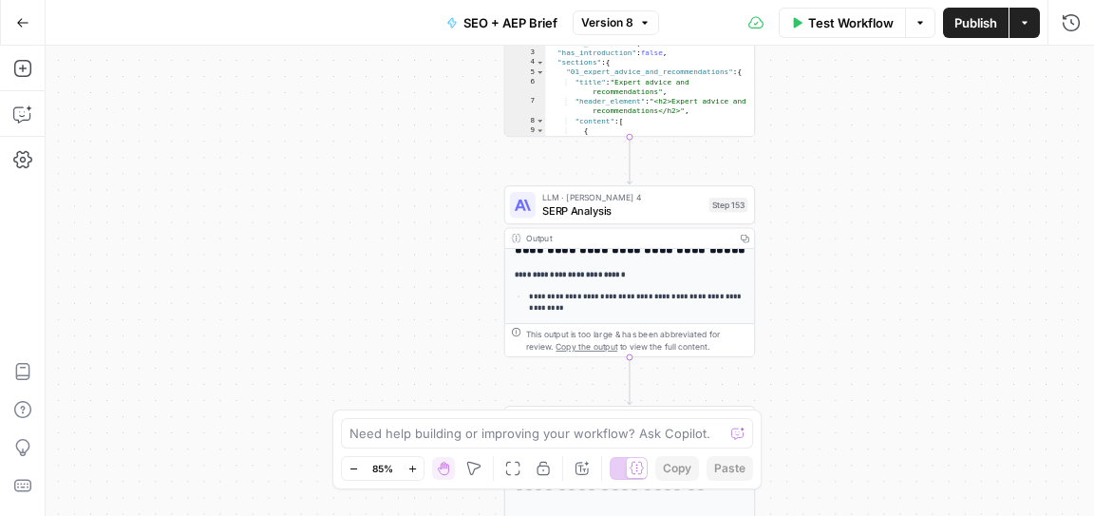
scroll to position [0, 0]
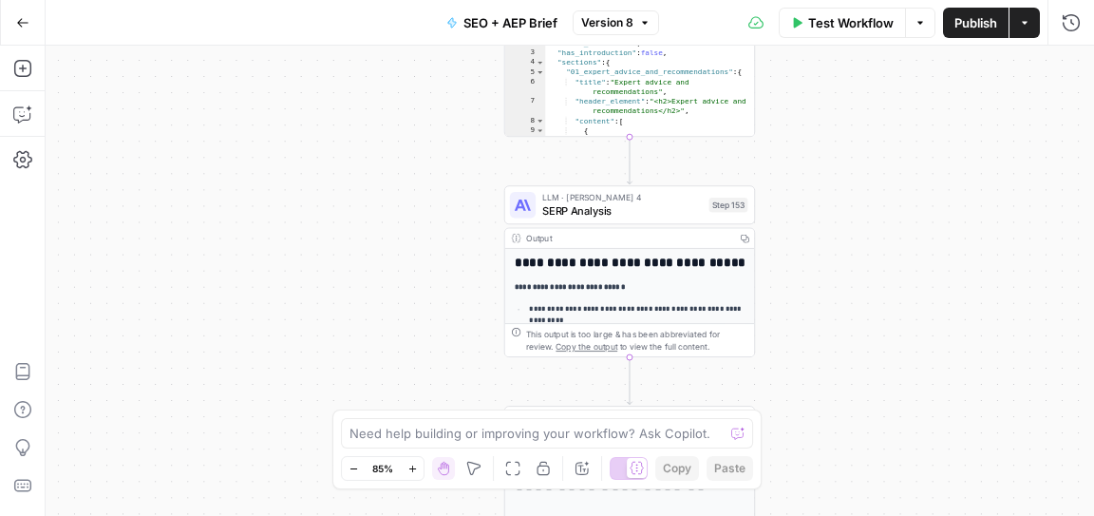
click at [704, 281] on p "**********" at bounding box center [630, 286] width 230 height 11
click at [682, 252] on div "**********" at bounding box center [630, 455] width 250 height 412
click at [653, 282] on p "**********" at bounding box center [630, 286] width 230 height 11
click at [660, 233] on div "Output" at bounding box center [628, 238] width 204 height 13
click at [670, 341] on div "This output is too large & has been abbreviated for review. Copy the output to …" at bounding box center [637, 340] width 222 height 26
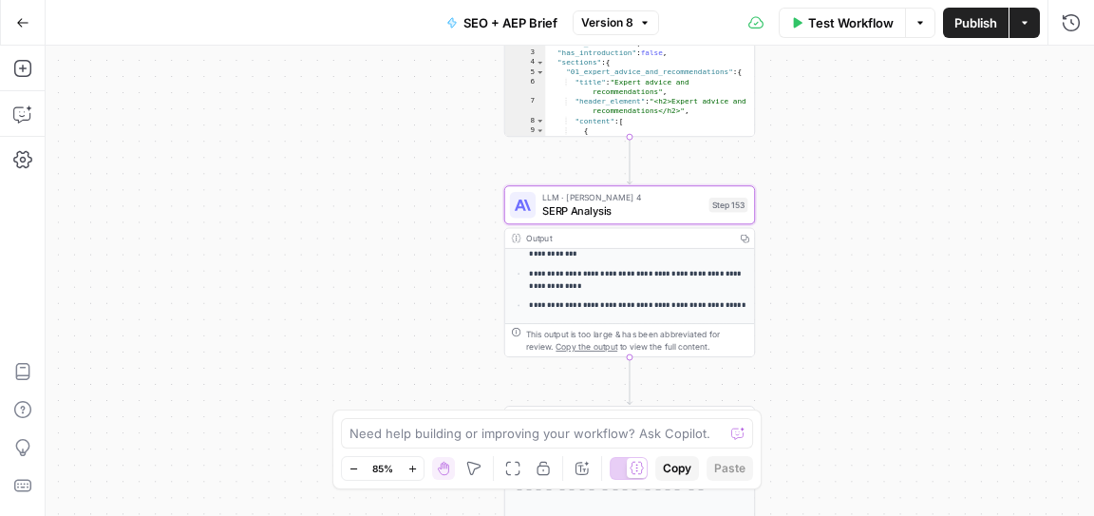
scroll to position [187, 0]
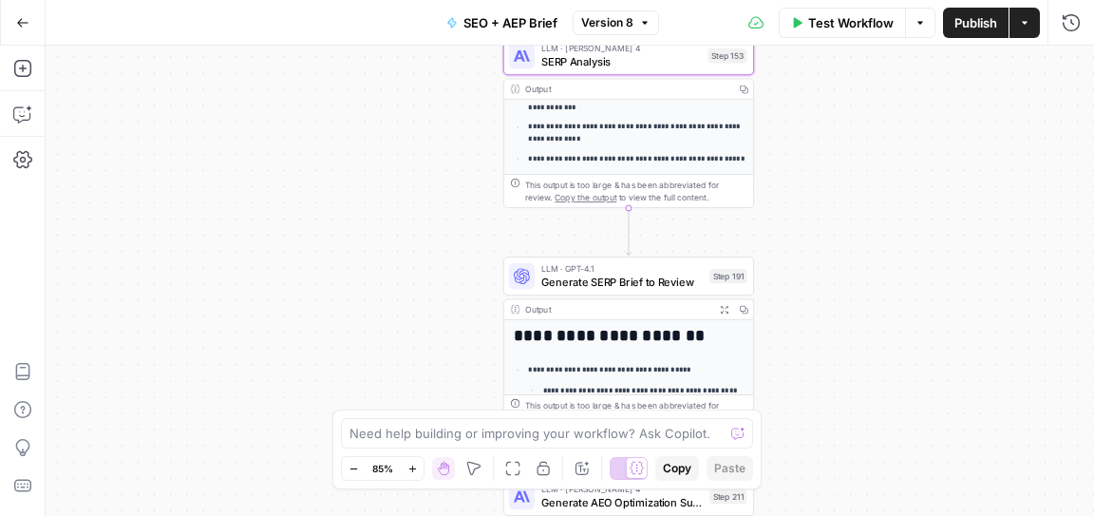
drag, startPoint x: 809, startPoint y: 315, endPoint x: 807, endPoint y: 128, distance: 187.1
click at [808, 127] on div "Workflow Set Inputs Inputs Power Agent Identify target keywords - Fork Step 148…" at bounding box center [570, 281] width 1049 height 470
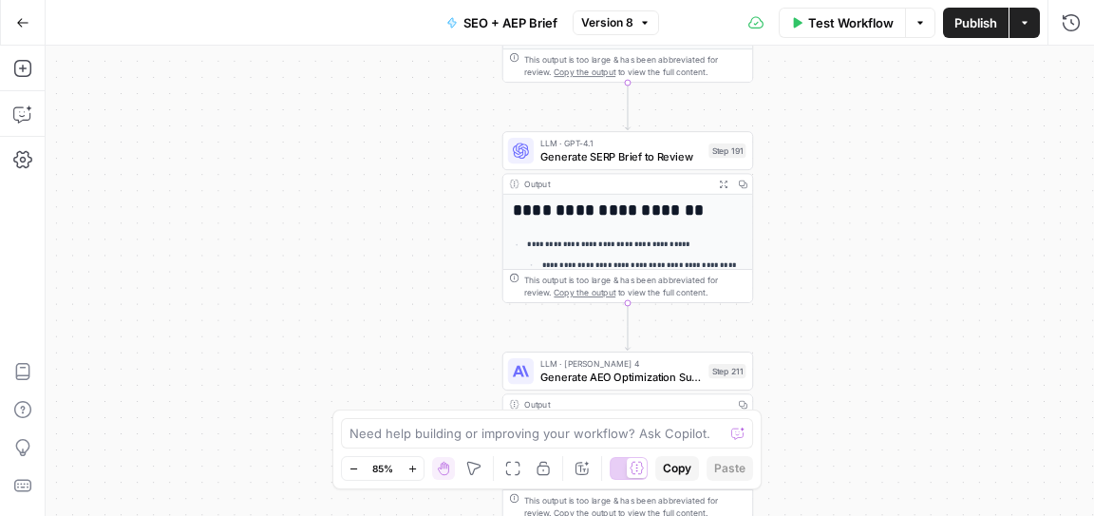
drag, startPoint x: 811, startPoint y: 276, endPoint x: 810, endPoint y: 190, distance: 86.4
click at [810, 190] on div "Workflow Set Inputs Inputs Power Agent Identify target keywords - Fork Step 148…" at bounding box center [570, 281] width 1049 height 470
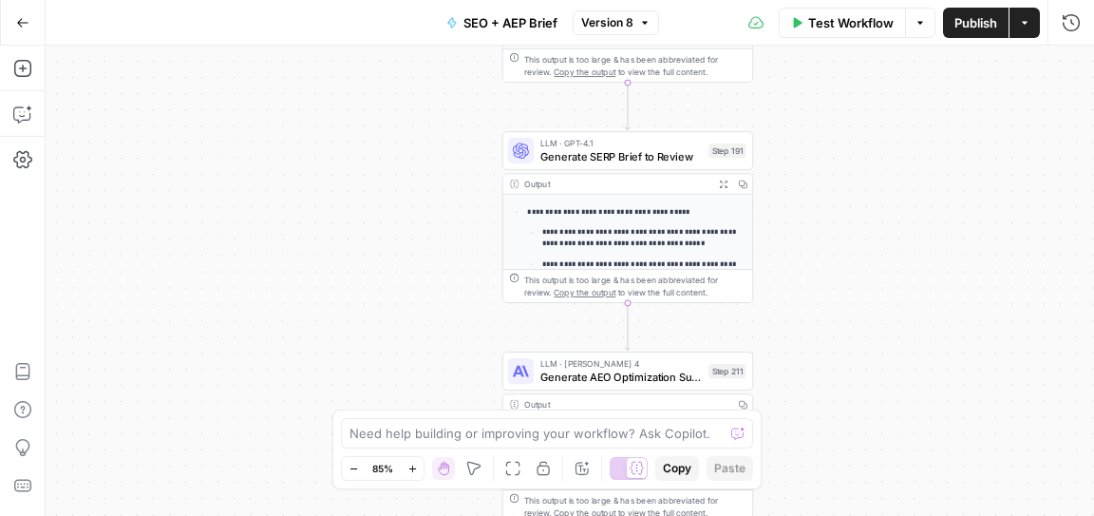
scroll to position [51, 0]
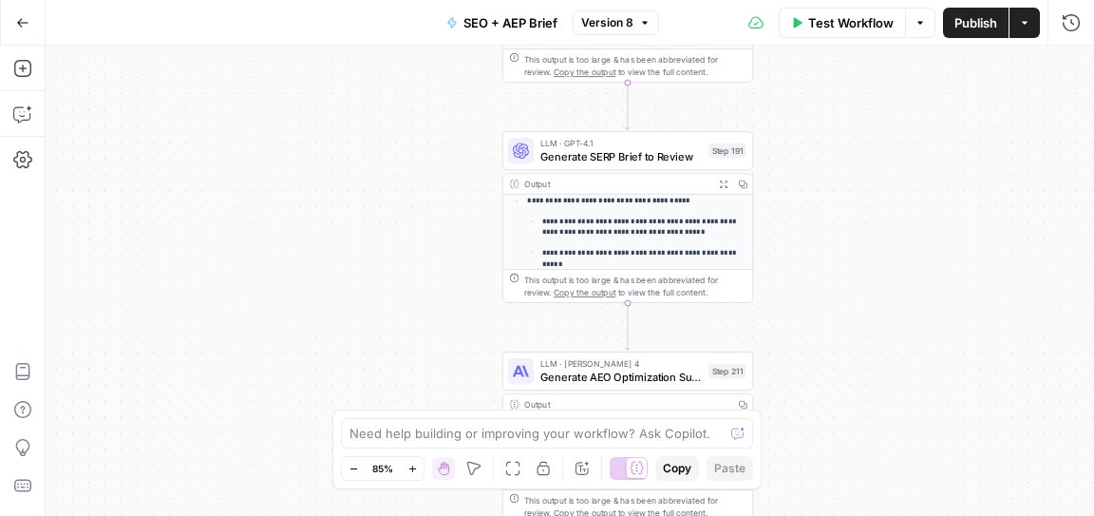
click at [673, 243] on ul "**********" at bounding box center [635, 253] width 216 height 76
click at [721, 180] on icon "button" at bounding box center [724, 184] width 8 height 8
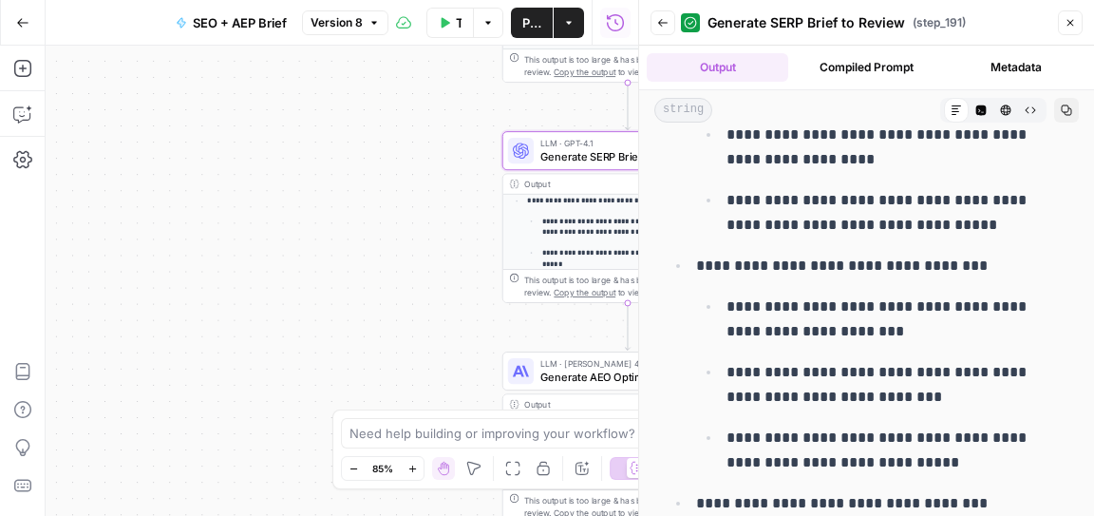
scroll to position [1307, 0]
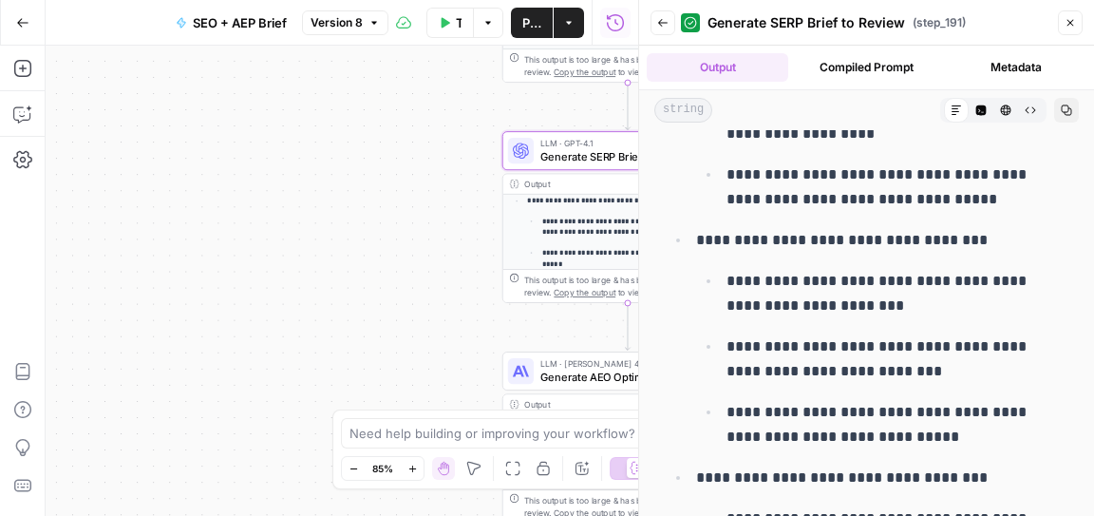
click at [885, 64] on button "Compiled Prompt" at bounding box center [867, 67] width 142 height 28
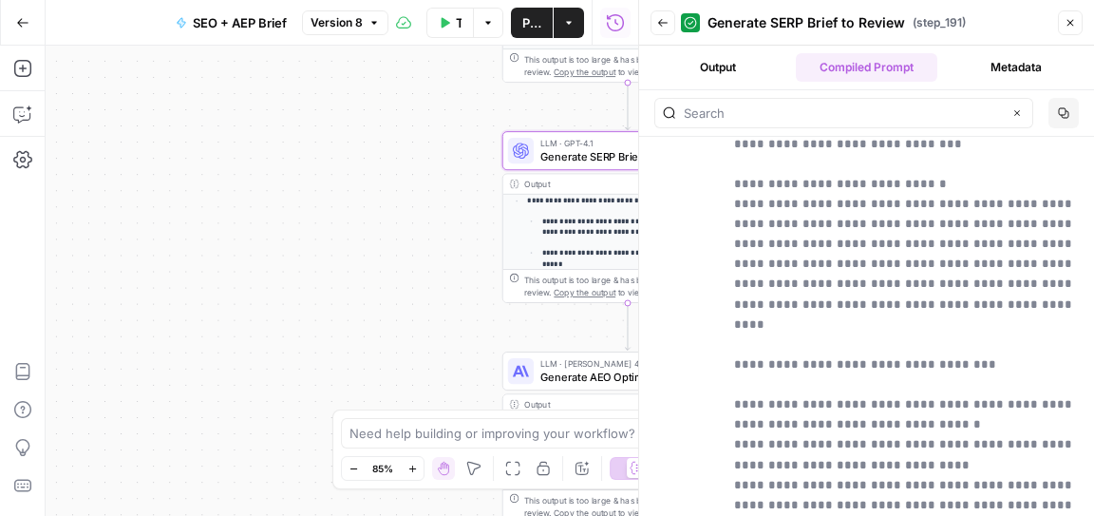
scroll to position [2090, 0]
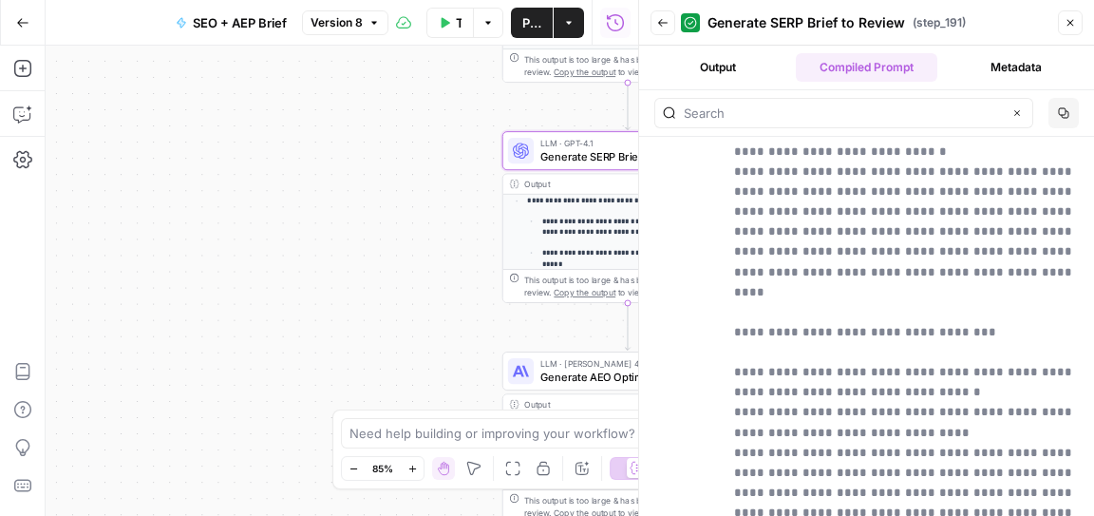
click at [446, 317] on div "Workflow Set Inputs Inputs Power Agent Identify target keywords - Fork Step 148…" at bounding box center [342, 281] width 593 height 470
click at [464, 329] on div "Workflow Set Inputs Inputs Power Agent Identify target keywords - Fork Step 148…" at bounding box center [342, 281] width 593 height 470
click at [1076, 28] on button "Close" at bounding box center [1070, 22] width 25 height 25
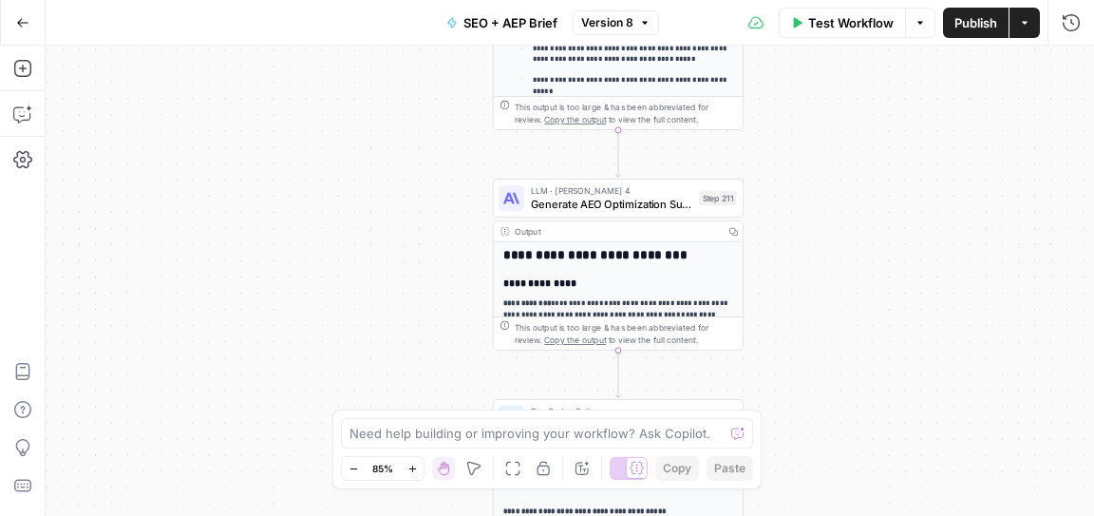
drag, startPoint x: 826, startPoint y: 345, endPoint x: 817, endPoint y: 171, distance: 174.1
click at [817, 171] on div "Workflow Set Inputs Inputs Power Agent Identify target keywords - Fork Step 148…" at bounding box center [570, 281] width 1049 height 470
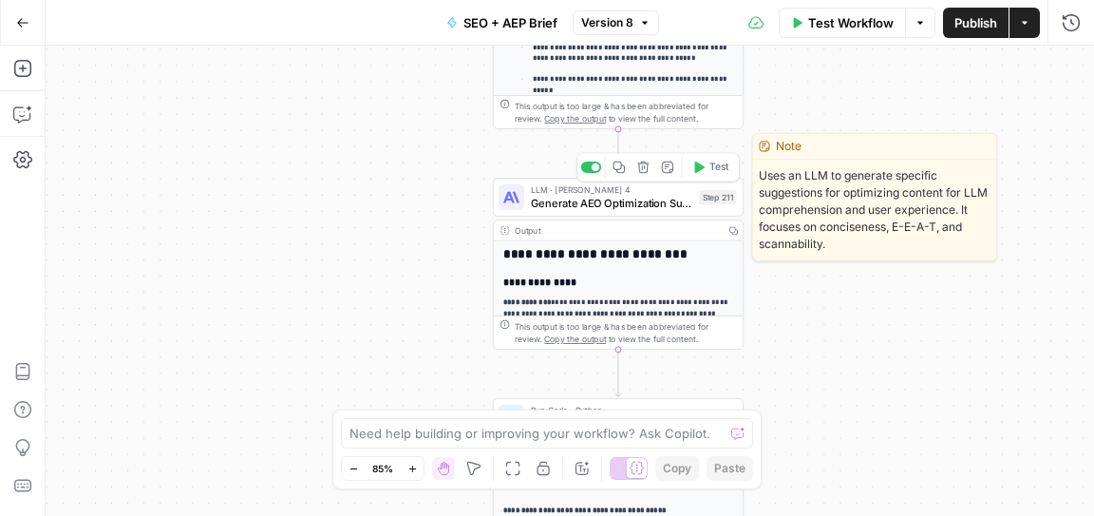
click at [643, 210] on span "Generate AEO Optimization Suggestions" at bounding box center [612, 203] width 162 height 16
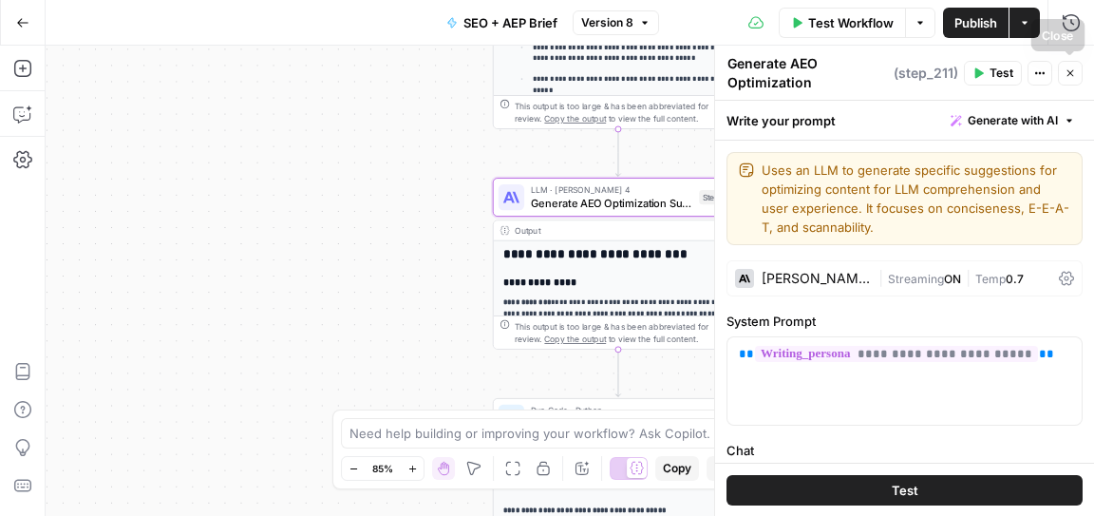
click at [1068, 71] on icon "button" at bounding box center [1070, 72] width 11 height 11
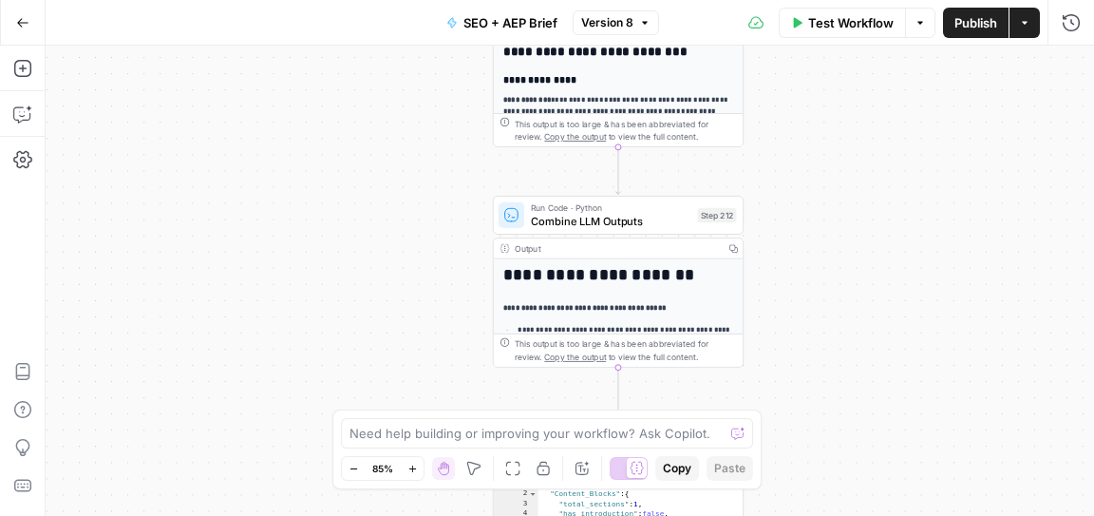
drag, startPoint x: 771, startPoint y: 305, endPoint x: 771, endPoint y: 103, distance: 202.3
click at [771, 103] on div "Workflow Set Inputs Inputs Power Agent Identify target keywords - Fork Step 148…" at bounding box center [570, 281] width 1049 height 470
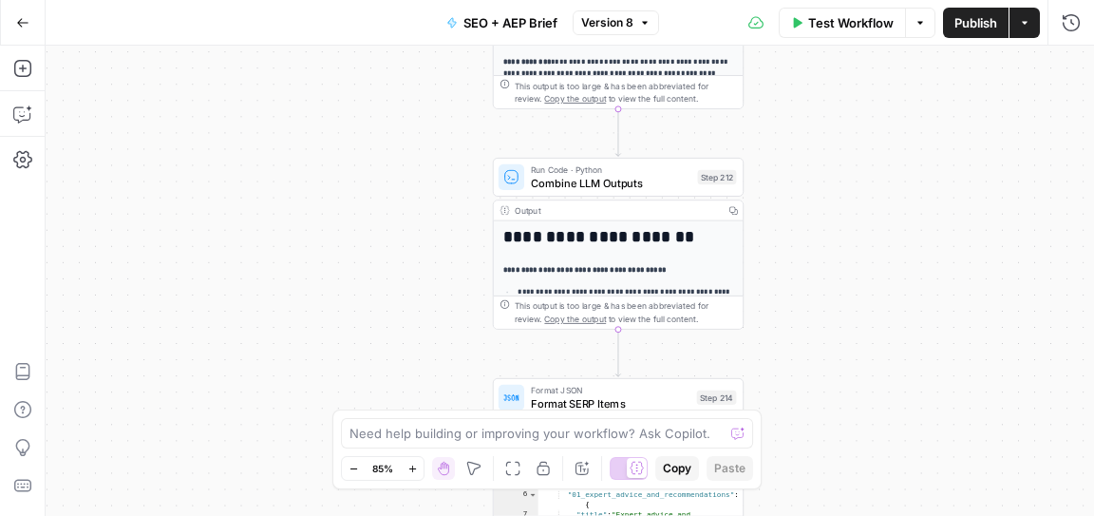
drag, startPoint x: 766, startPoint y: 289, endPoint x: 766, endPoint y: 251, distance: 38.0
click at [766, 251] on div "Workflow Set Inputs Inputs Power Agent Identify target keywords - Fork Step 148…" at bounding box center [570, 281] width 1049 height 470
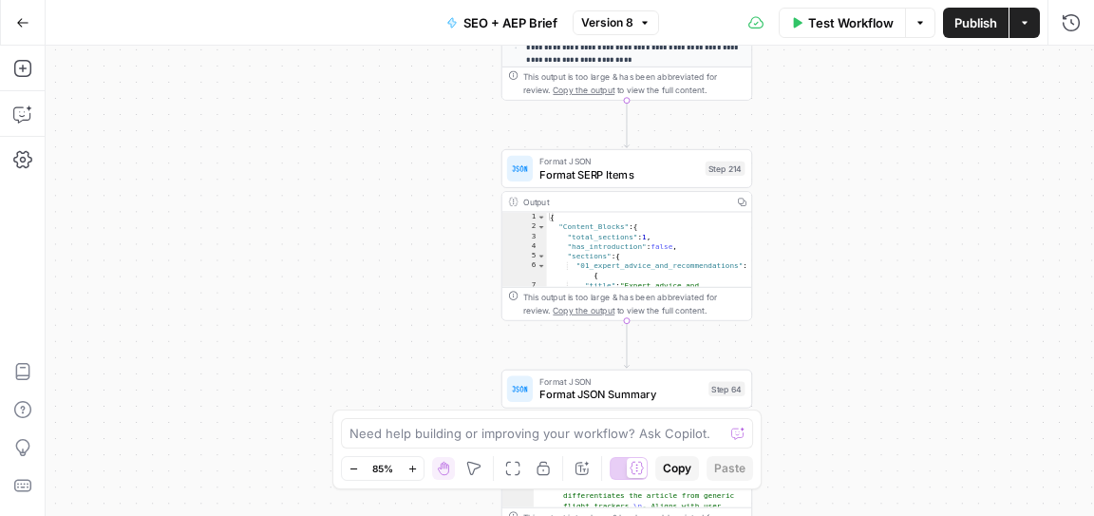
drag, startPoint x: 777, startPoint y: 328, endPoint x: 785, endPoint y: 28, distance: 300.3
click at [785, 28] on div "Go Back SEO + AEP Brief Version 8 Test Workflow Options Publish Actions Run His…" at bounding box center [547, 258] width 1094 height 516
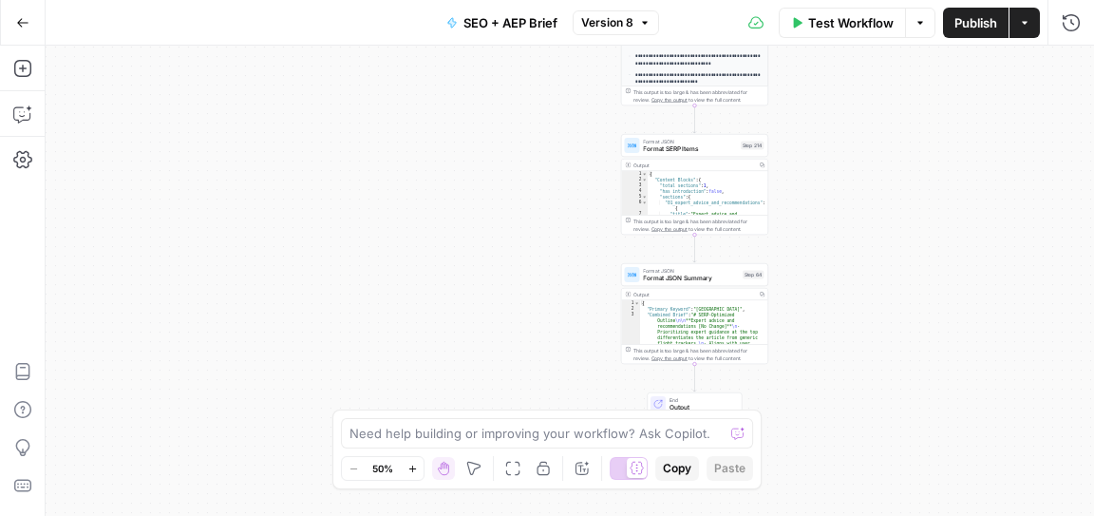
drag, startPoint x: 804, startPoint y: 185, endPoint x: 804, endPoint y: 466, distance: 281.1
click at [804, 476] on div "Workflow Set Inputs Inputs Power Agent Identify target keywords - Fork Step 148…" at bounding box center [570, 281] width 1049 height 470
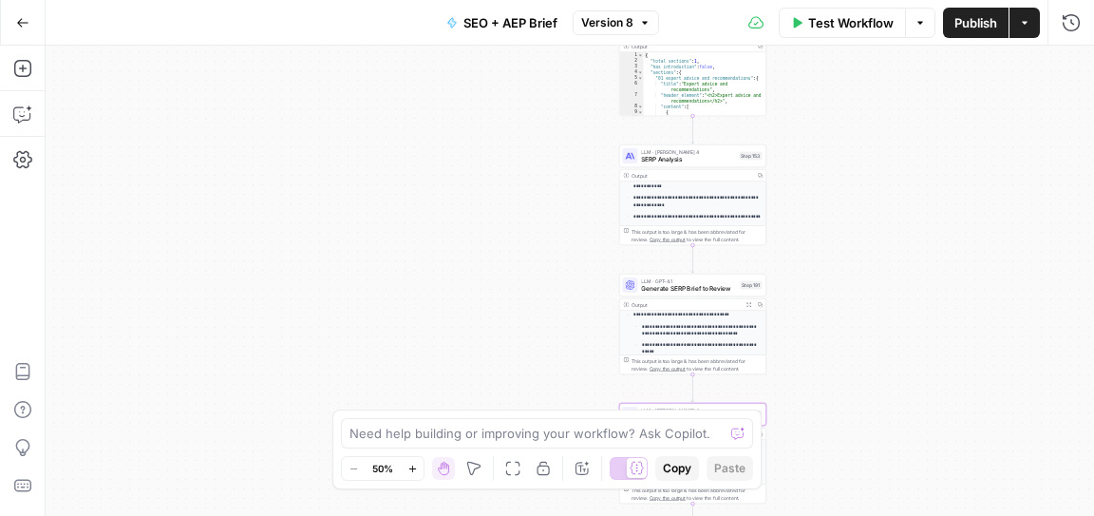
drag, startPoint x: 836, startPoint y: 164, endPoint x: 833, endPoint y: 401, distance: 236.5
click at [833, 403] on div "Workflow Set Inputs Inputs Power Agent Identify target keywords - Fork Step 148…" at bounding box center [570, 281] width 1049 height 470
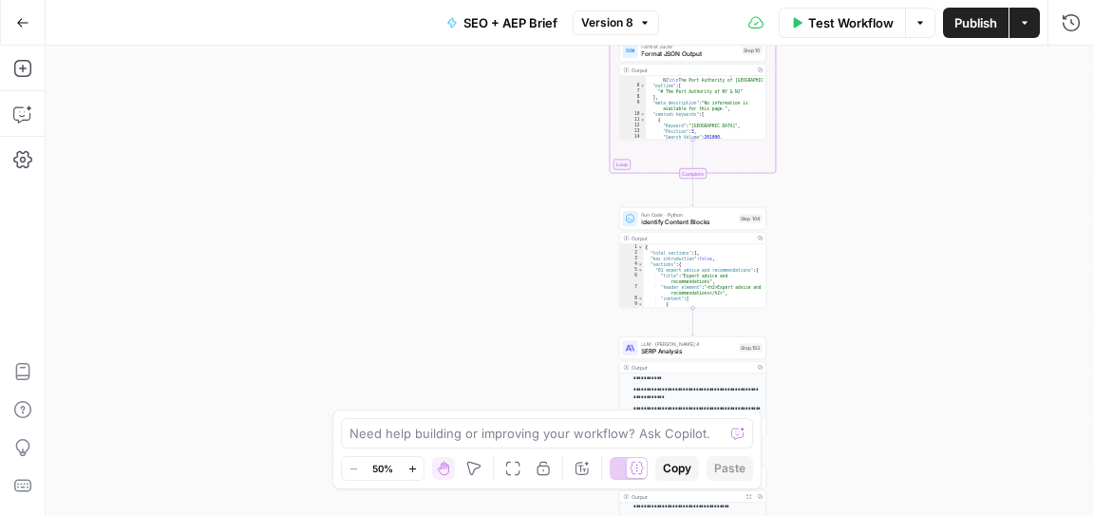
drag, startPoint x: 816, startPoint y: 164, endPoint x: 818, endPoint y: 360, distance: 195.7
click at [818, 361] on div "Workflow Set Inputs Inputs Power Agent Identify target keywords - Fork Step 148…" at bounding box center [570, 281] width 1049 height 470
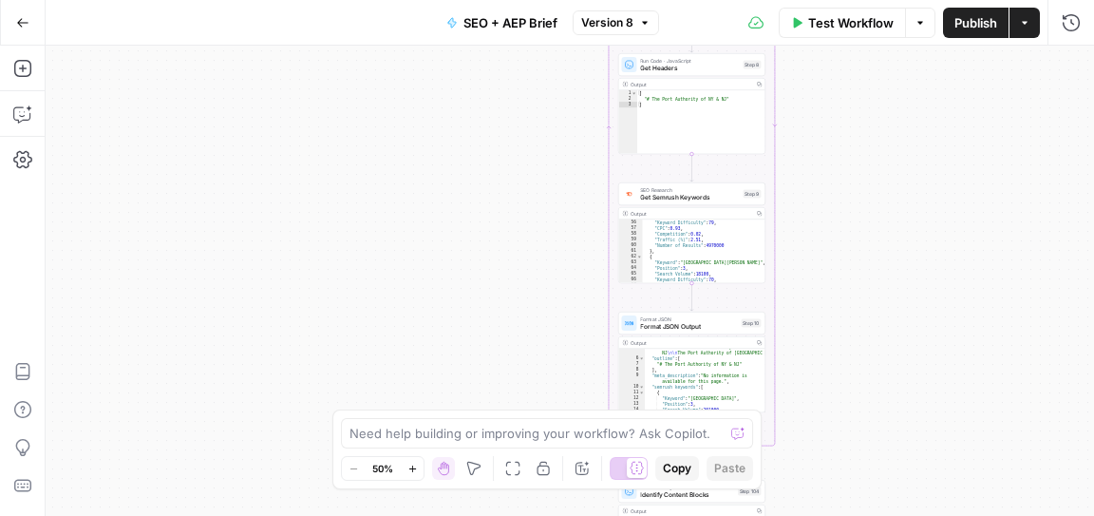
drag, startPoint x: 811, startPoint y: 199, endPoint x: 809, endPoint y: 466, distance: 267.8
click at [809, 466] on div "Workflow Set Inputs Inputs Power Agent Identify target keywords - Fork Step 148…" at bounding box center [570, 281] width 1049 height 470
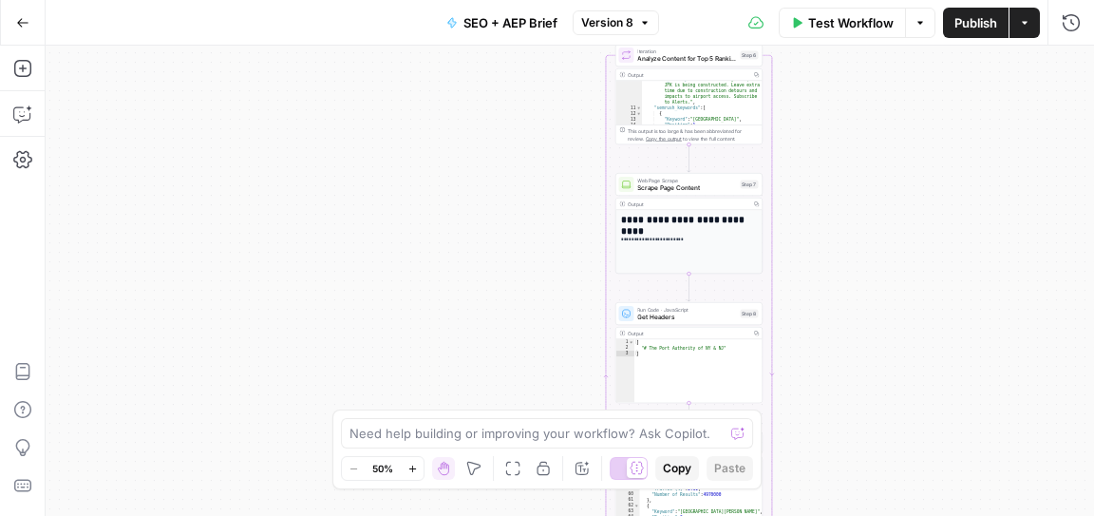
drag, startPoint x: 832, startPoint y: 160, endPoint x: 828, endPoint y: 407, distance: 247.9
click at [828, 407] on div "Workflow Set Inputs Inputs Power Agent Identify target keywords - Fork Step 148…" at bounding box center [570, 281] width 1049 height 470
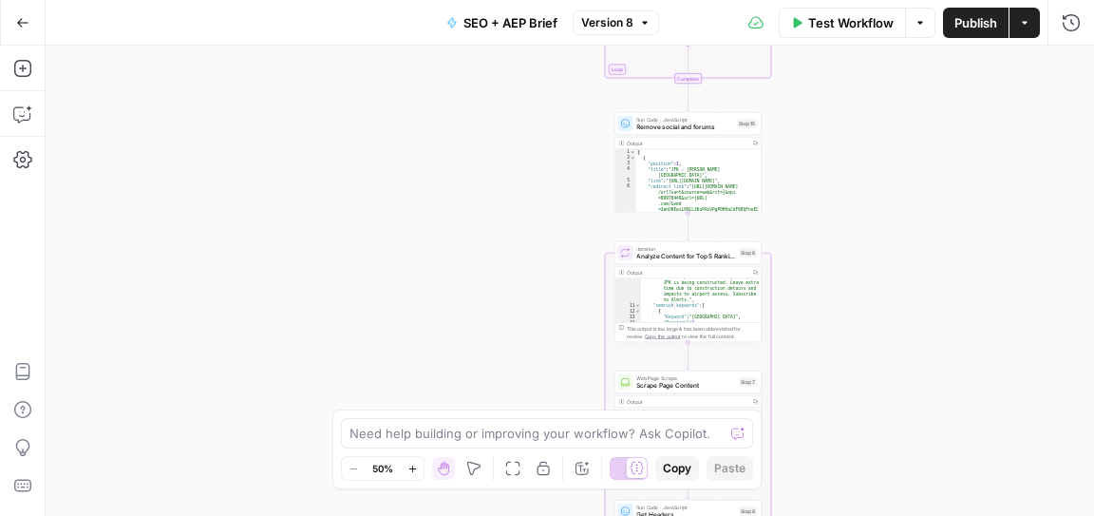
drag, startPoint x: 803, startPoint y: 155, endPoint x: 803, endPoint y: 363, distance: 208.0
click at [803, 363] on div "Workflow Set Inputs Inputs Power Agent Identify target keywords - Fork Step 148…" at bounding box center [570, 281] width 1049 height 470
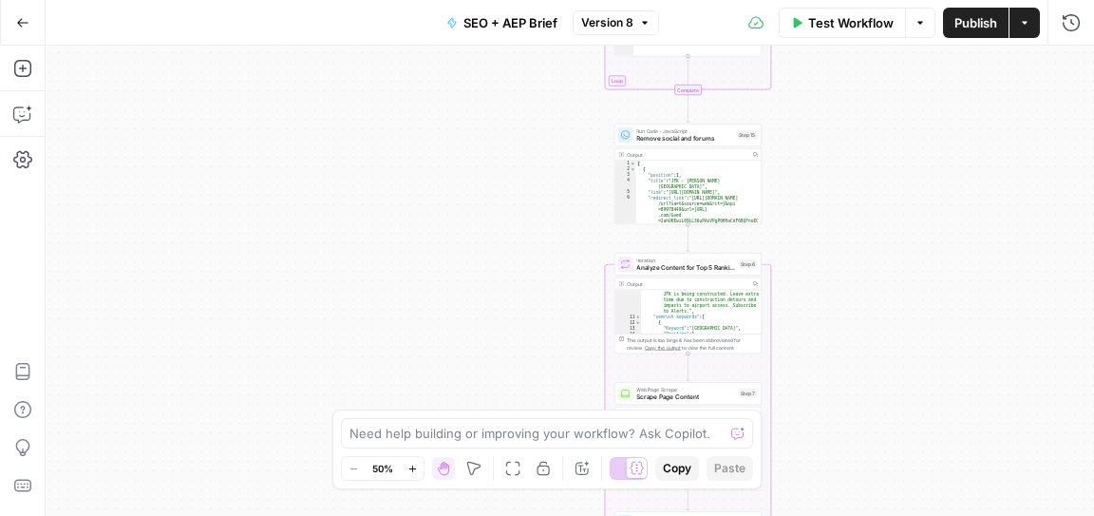
drag, startPoint x: 819, startPoint y: 214, endPoint x: 819, endPoint y: 374, distance: 160.5
click at [819, 374] on div "Workflow Set Inputs Inputs Power Agent Identify target keywords - Fork Step 148…" at bounding box center [570, 281] width 1049 height 470
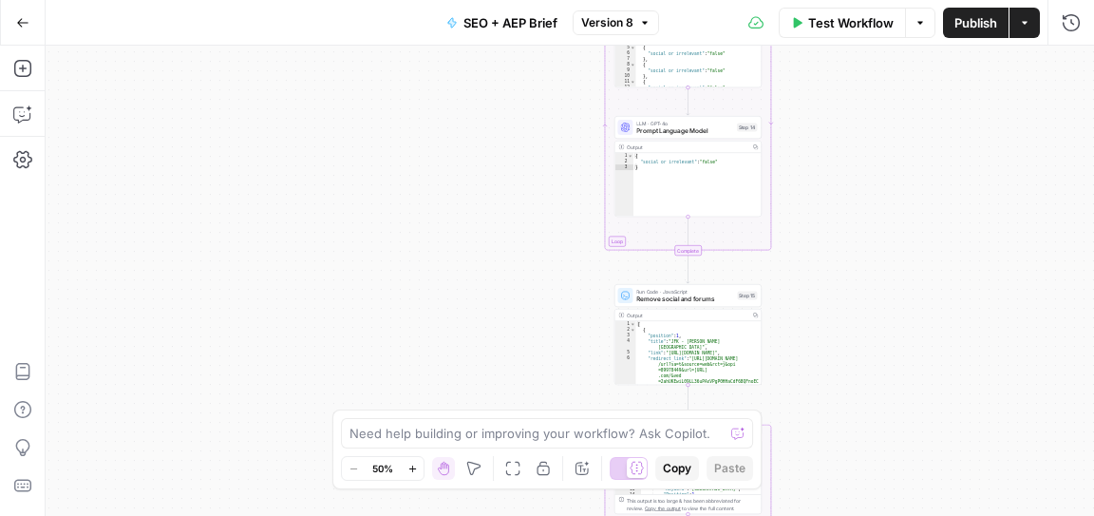
click at [14, 26] on button "Go Back" at bounding box center [23, 23] width 34 height 34
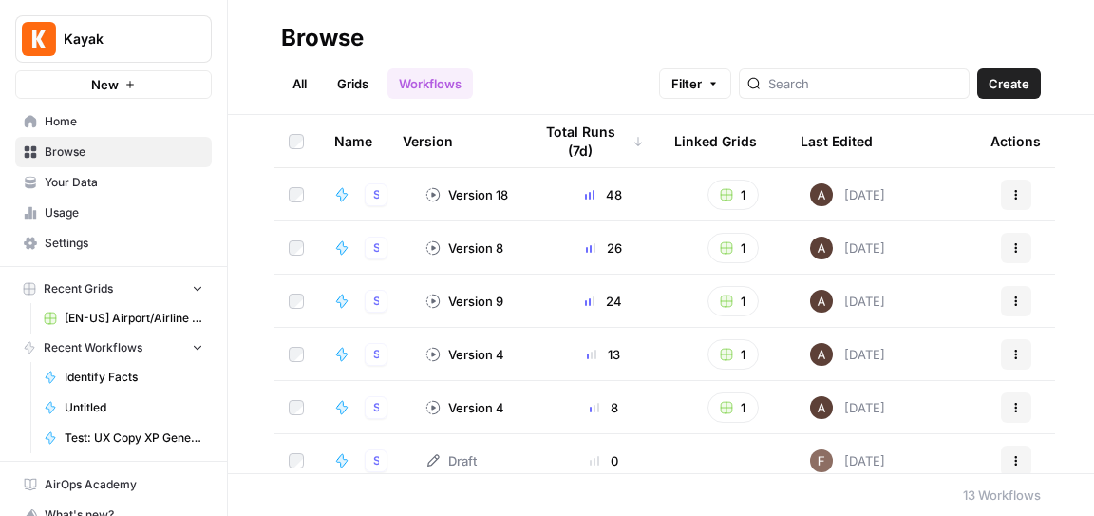
click at [128, 89] on icon "button" at bounding box center [129, 84] width 11 height 11
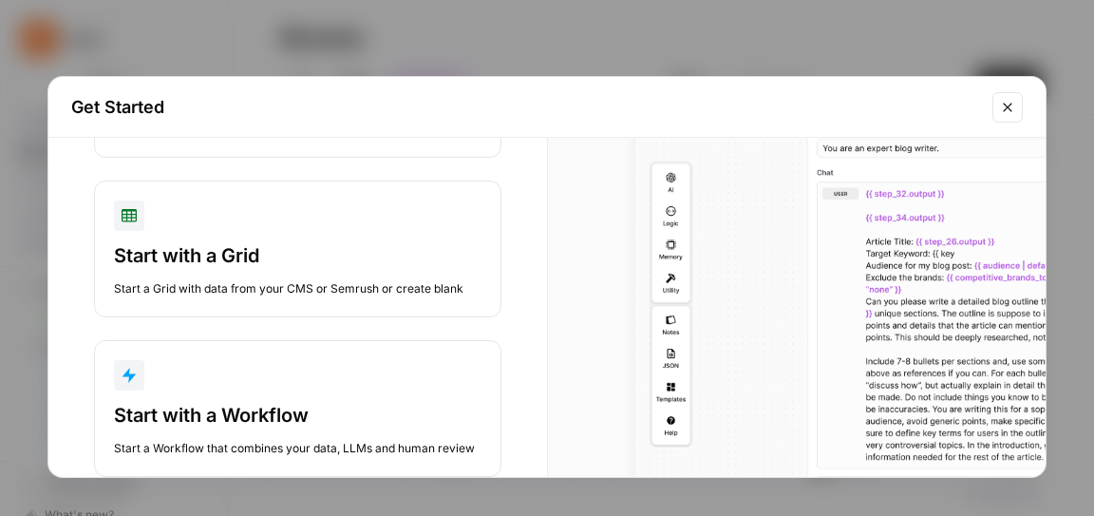
scroll to position [223, 0]
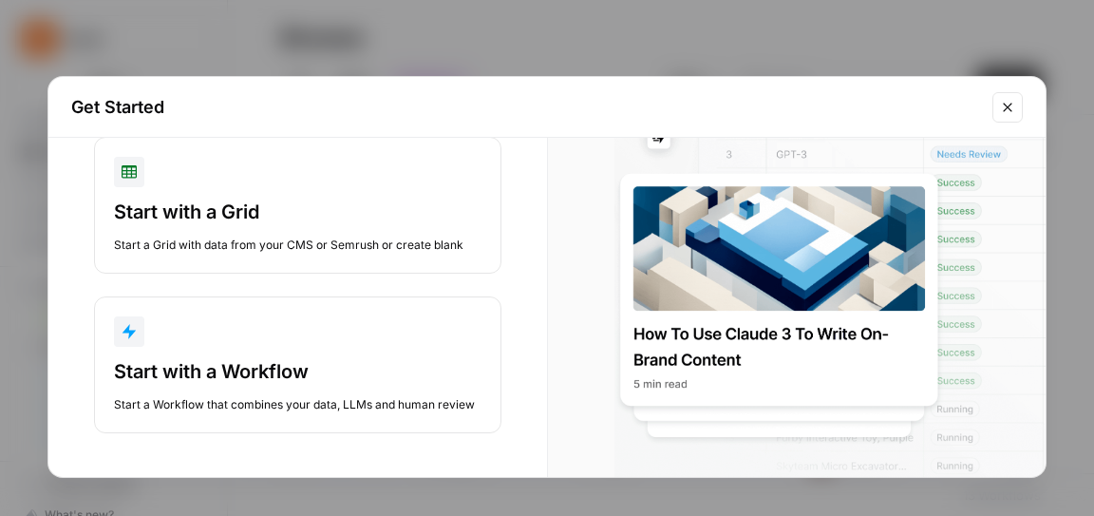
click at [790, 214] on div at bounding box center [816, 235] width 460 height 564
click at [1009, 112] on icon "Close modal" at bounding box center [1007, 107] width 15 height 15
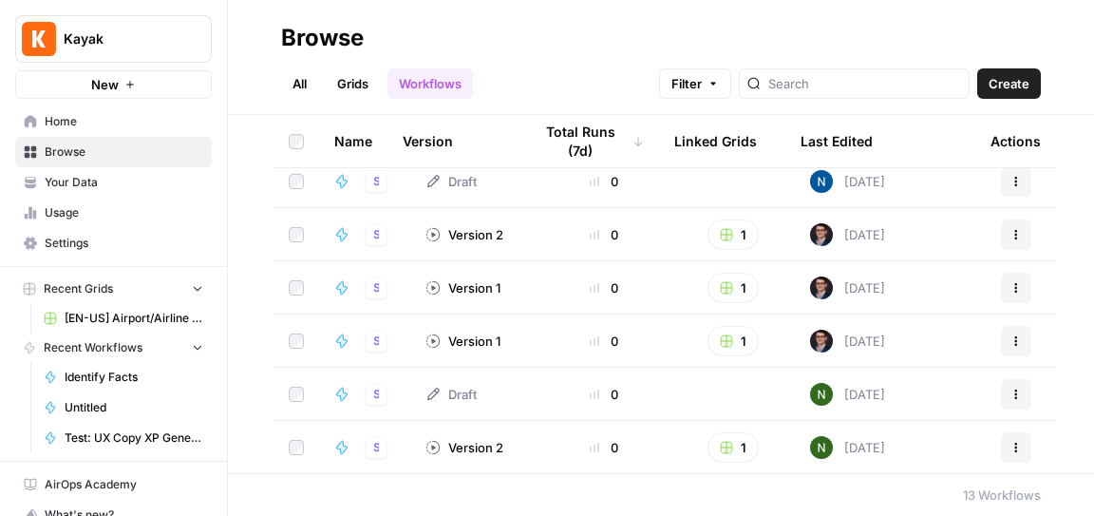
scroll to position [0, 0]
